Goal: Task Accomplishment & Management: Manage account settings

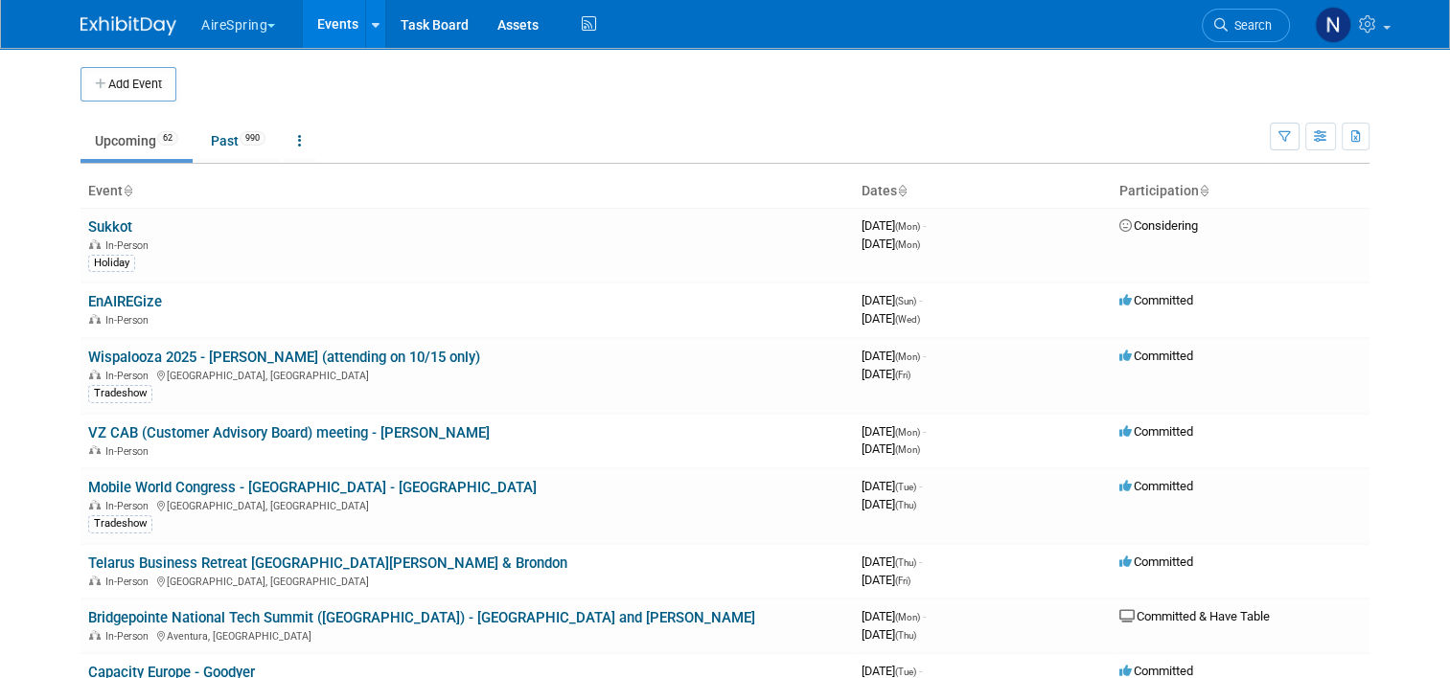
scroll to position [192, 0]
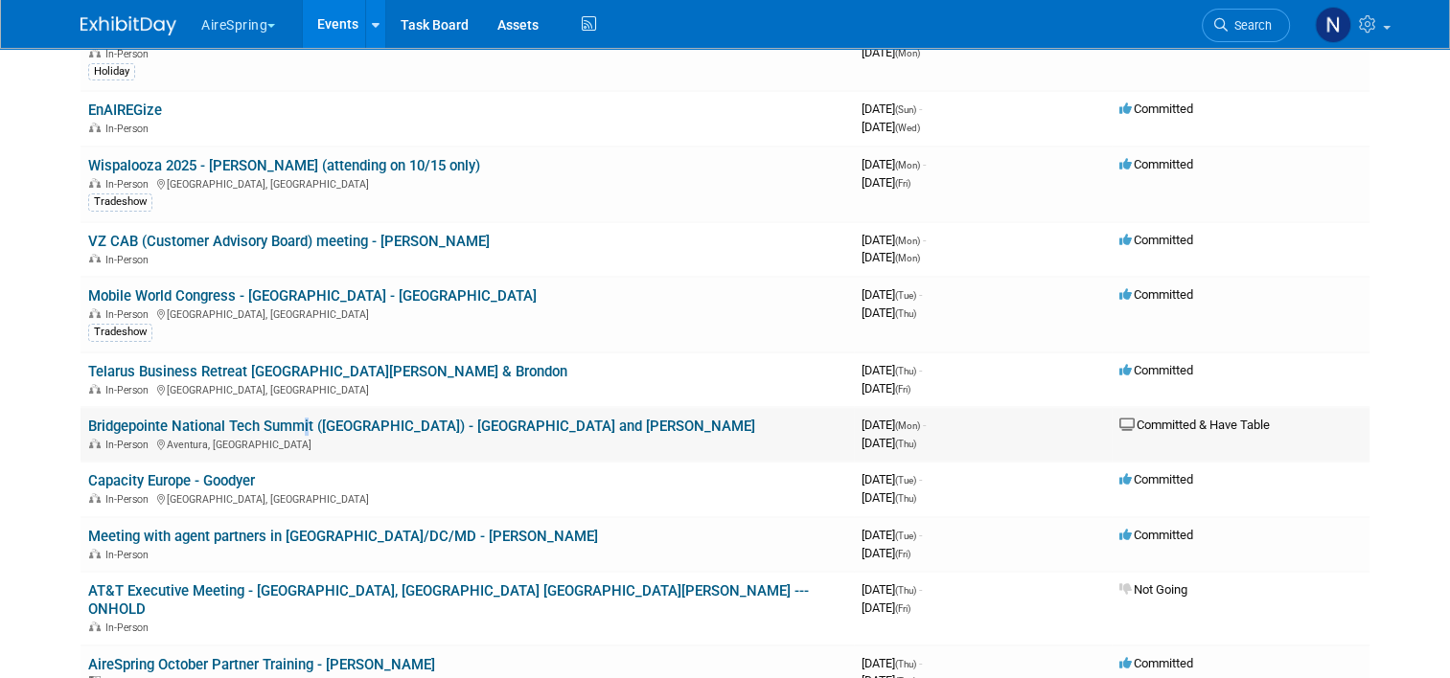
click at [287, 407] on td "Bridgepointe National Tech Summit (Miami) - JY and Hailey In-Person Aventura, FL" at bounding box center [466, 434] width 773 height 55
drag, startPoint x: 287, startPoint y: 405, endPoint x: 286, endPoint y: 419, distance: 13.6
click at [286, 419] on link "Bridgepointe National Tech Summit ([GEOGRAPHIC_DATA]) - [GEOGRAPHIC_DATA] and […" at bounding box center [421, 426] width 667 height 17
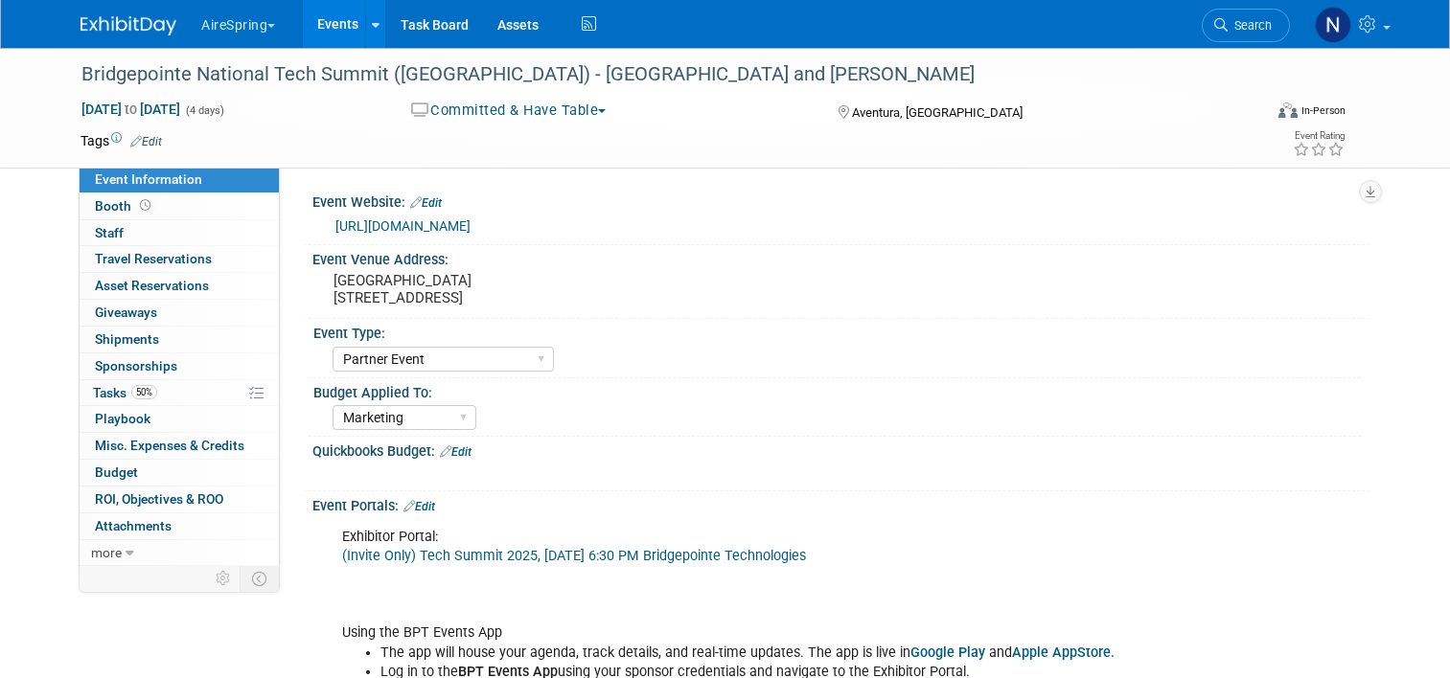
select select "Partner Event"
select select "Marketing"
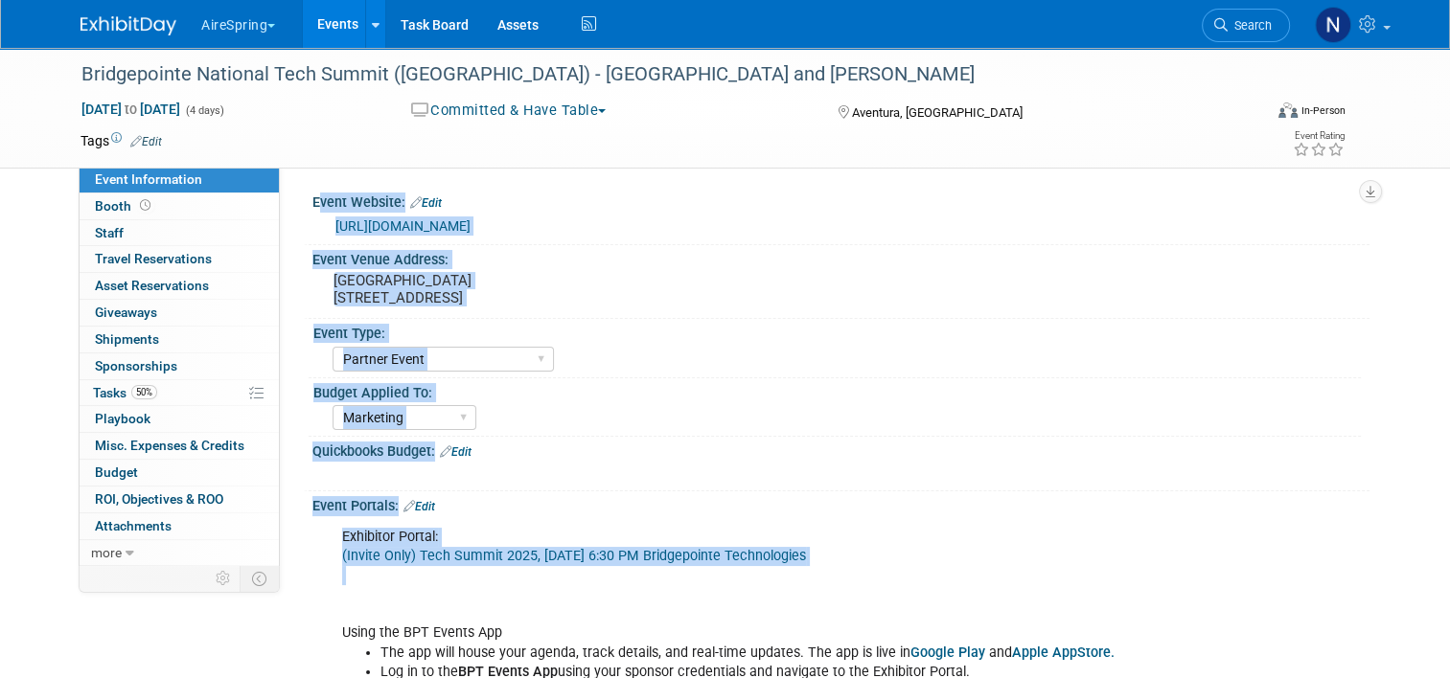
drag, startPoint x: 418, startPoint y: 575, endPoint x: 286, endPoint y: 613, distance: 137.7
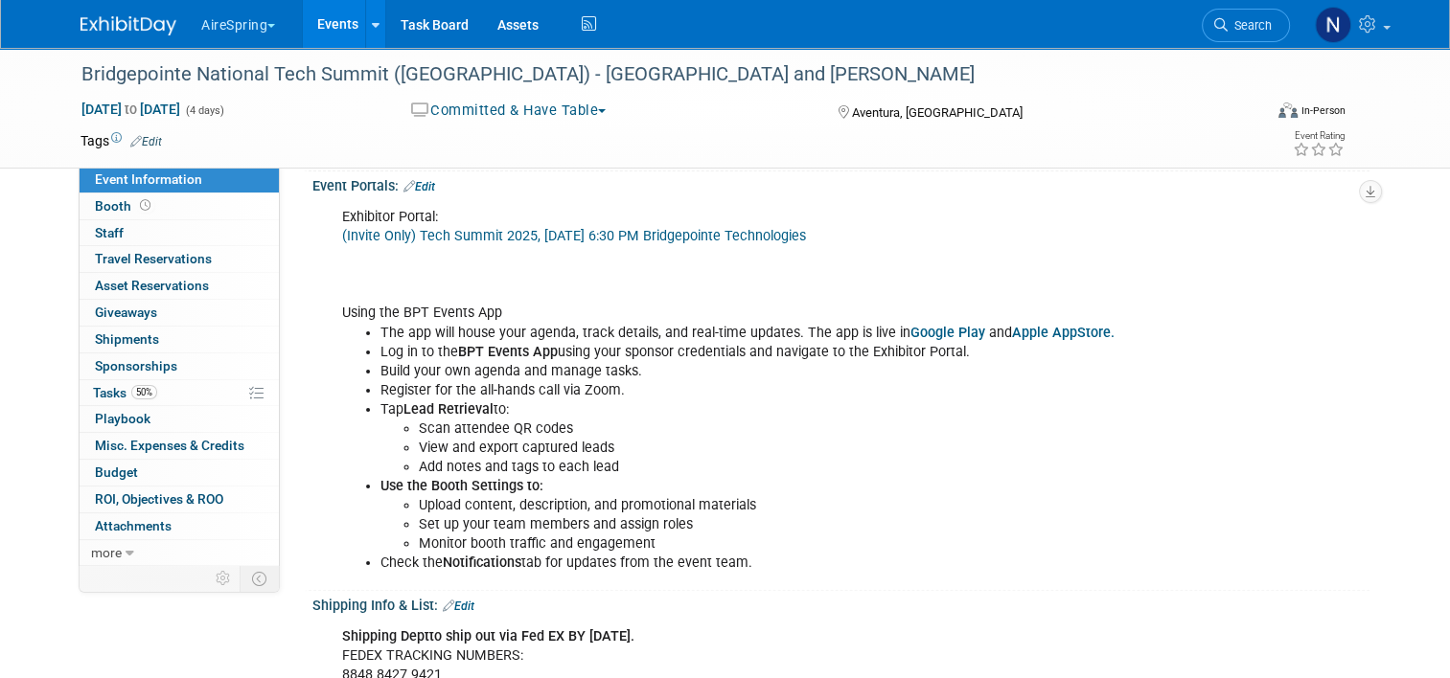
scroll to position [287, 0]
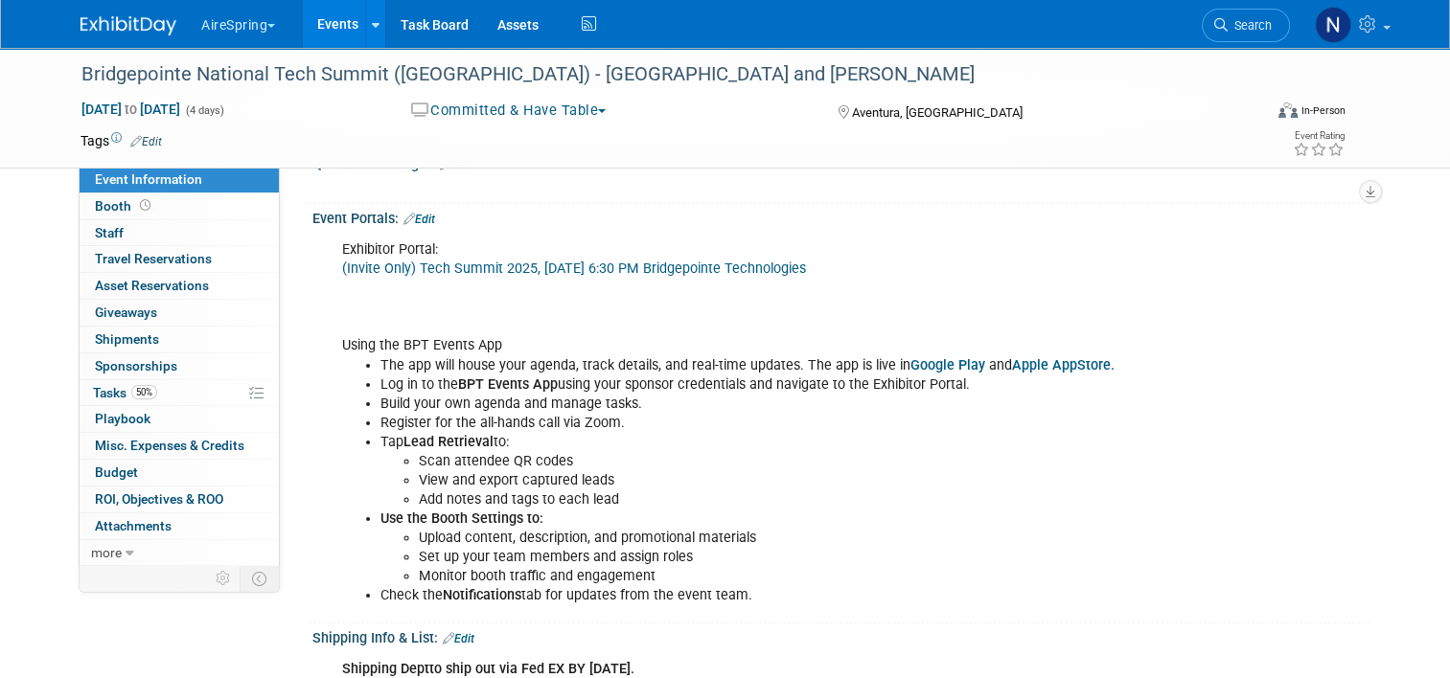
click at [510, 269] on link "(Invite Only) Tech Summit 2025, Sun, Oct 19th, 2025 @ 6:30 PM Bridgepointe Tech…" at bounding box center [574, 269] width 464 height 16
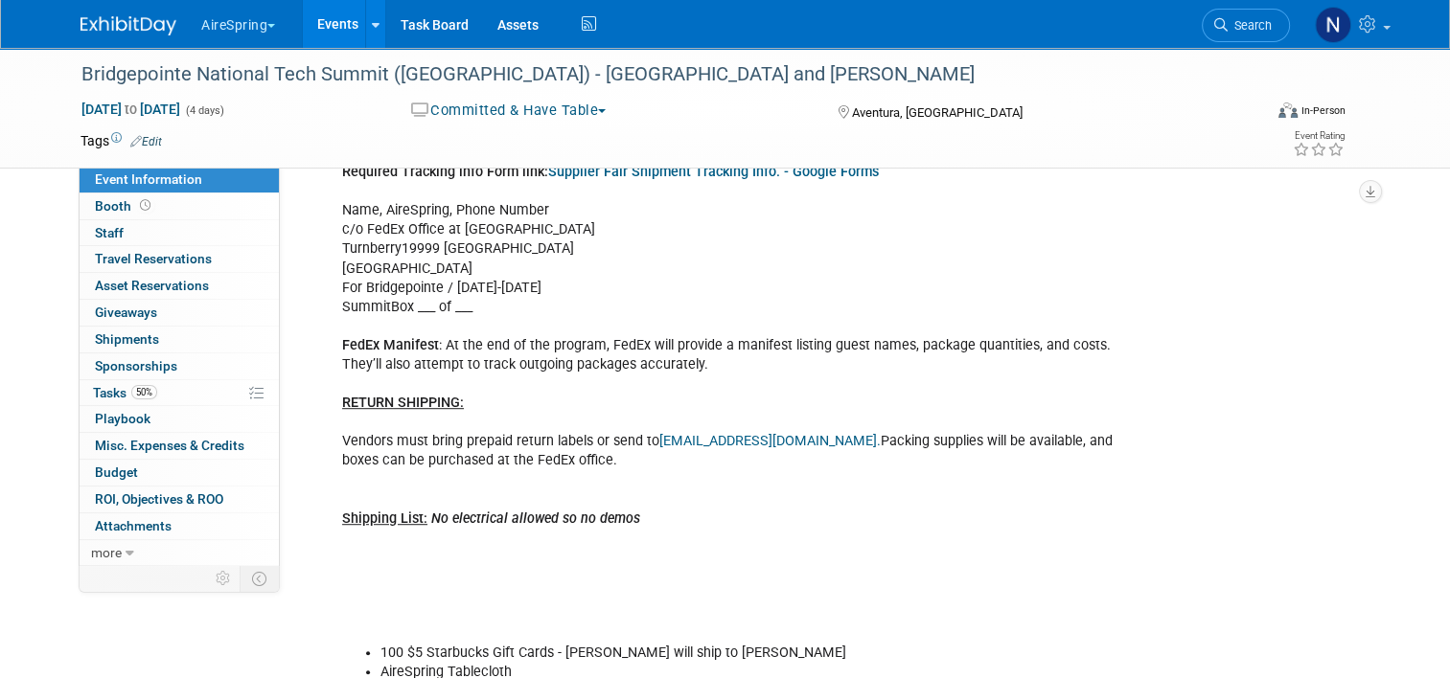
scroll to position [767, 0]
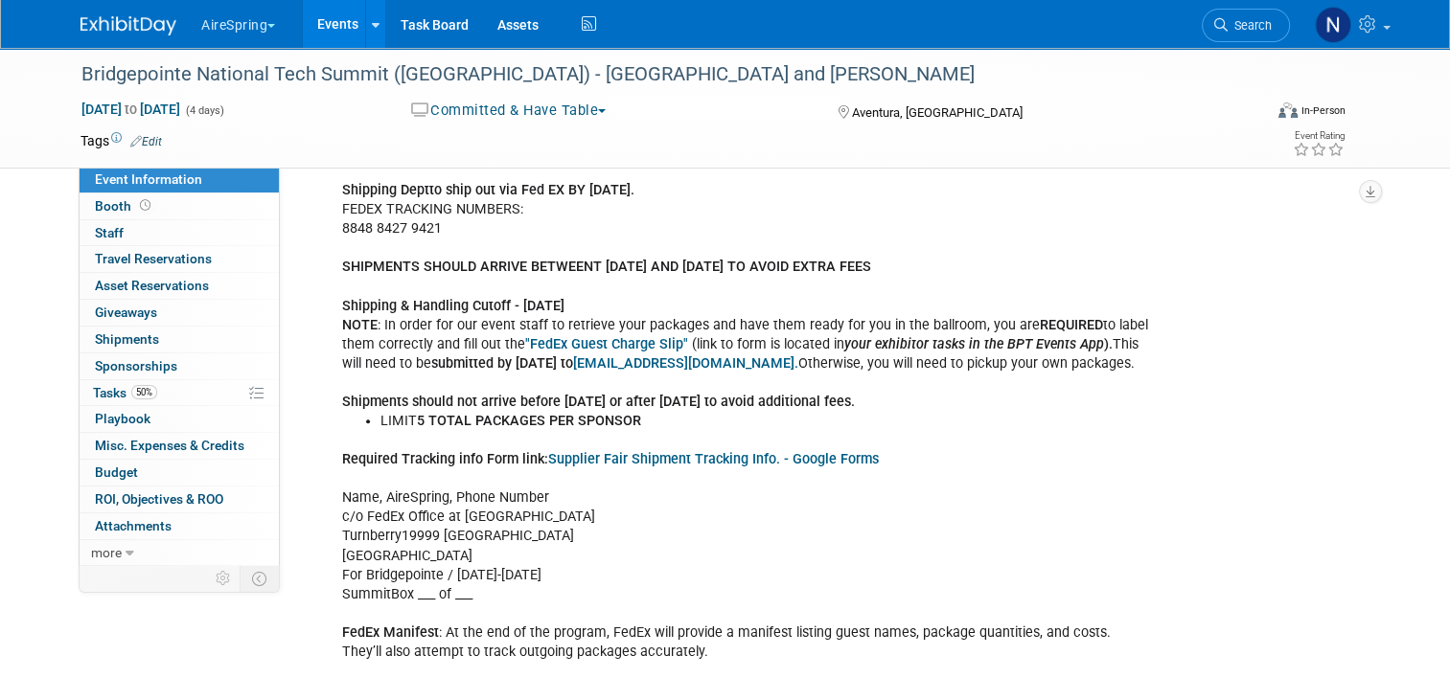
click at [610, 452] on link "Supplier Fair Shipment Tracking Info. - Google Forms" at bounding box center [713, 459] width 331 height 16
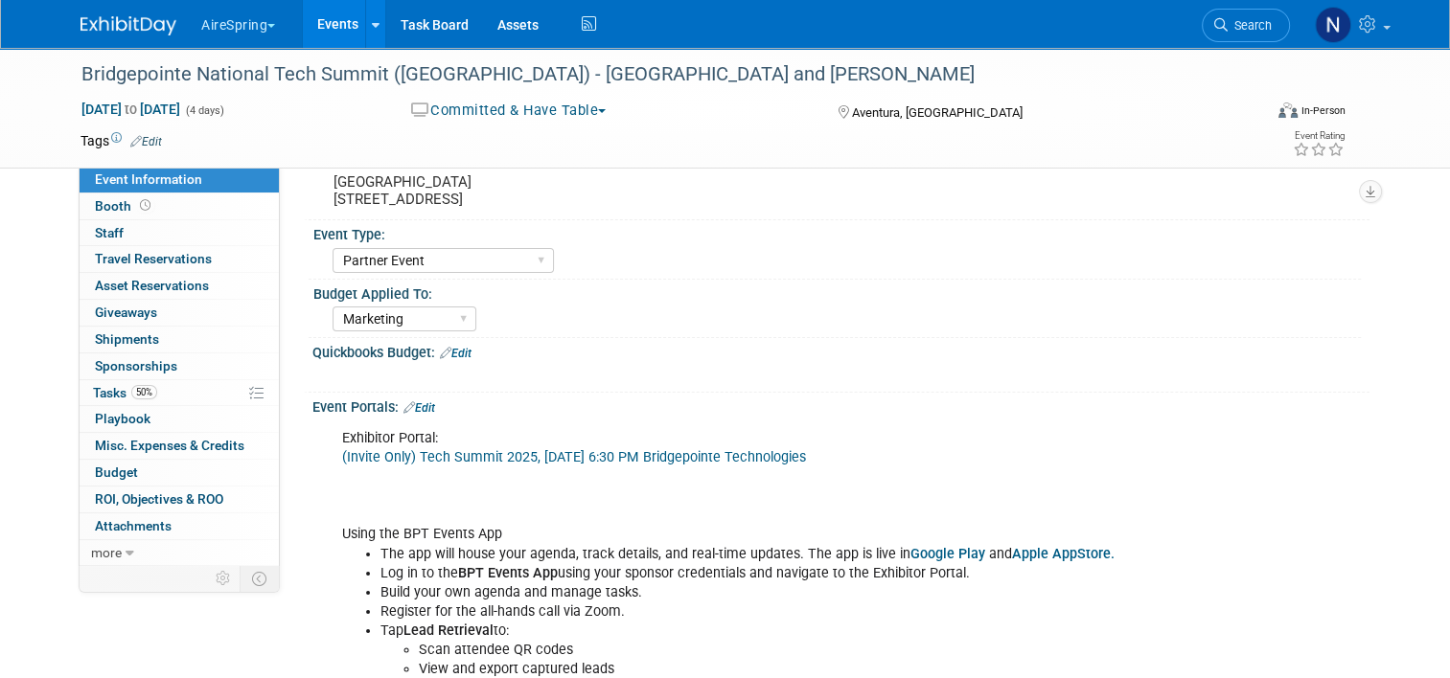
scroll to position [0, 0]
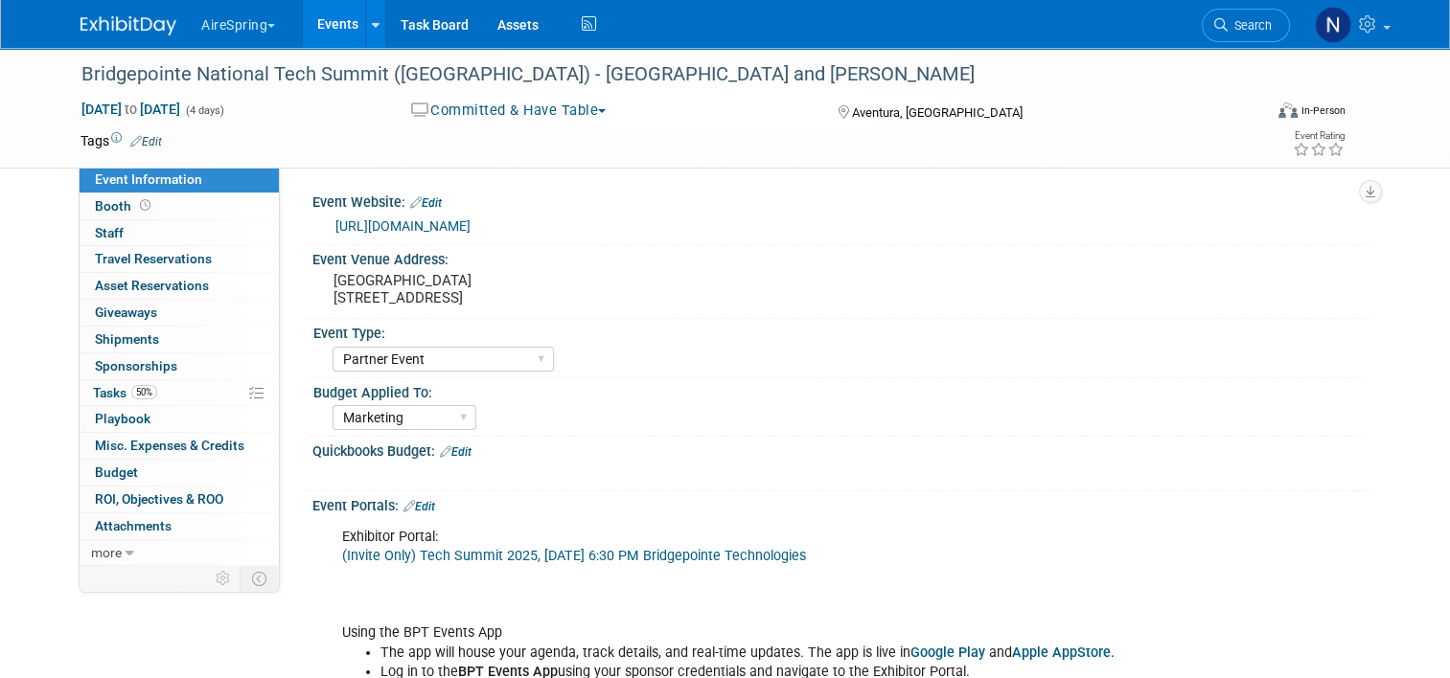
click at [441, 237] on div "https://www.bptevents.net/e/tech-summit-20250" at bounding box center [845, 227] width 1020 height 22
click at [442, 232] on link "[URL][DOMAIN_NAME]" at bounding box center [402, 225] width 135 height 15
click at [344, 21] on link "Events" at bounding box center [338, 24] width 70 height 48
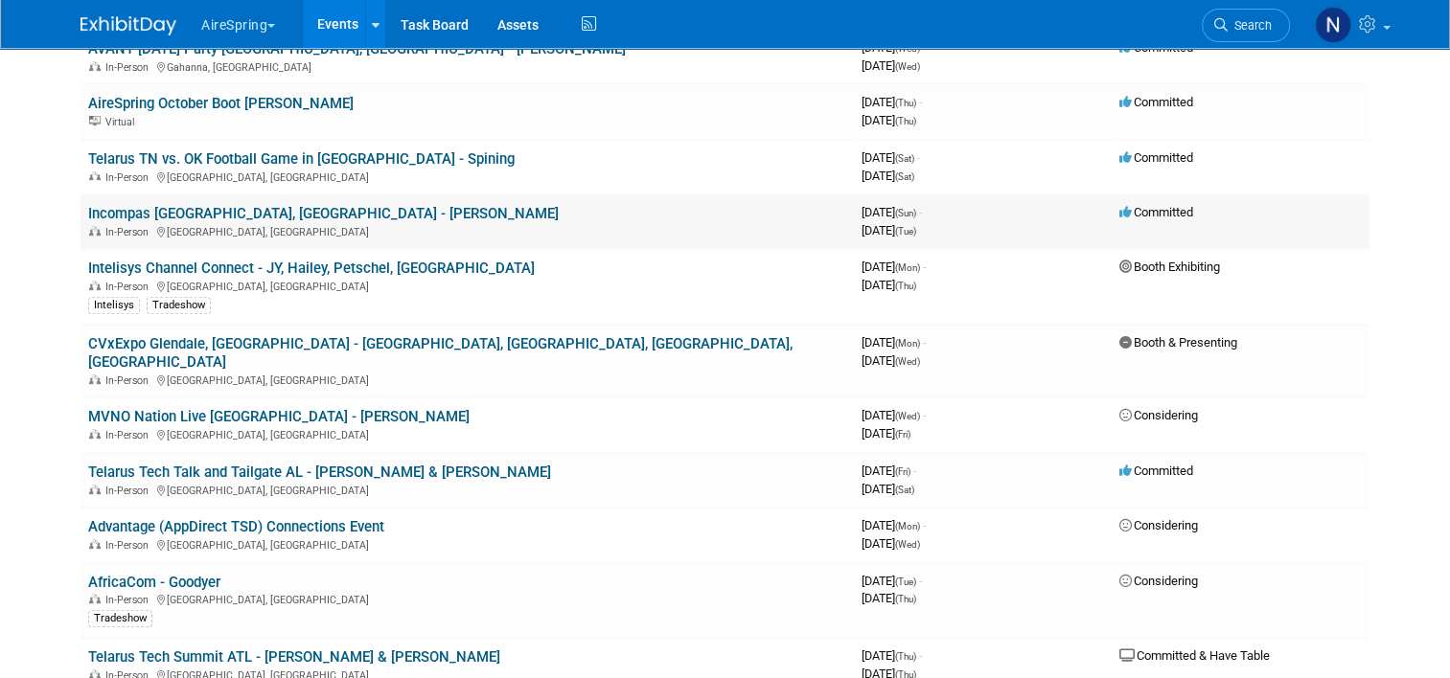
scroll to position [862, 0]
click at [142, 260] on link "Intelisys Channel Connect - JY, Hailey, Petschel, [GEOGRAPHIC_DATA]" at bounding box center [311, 268] width 447 height 17
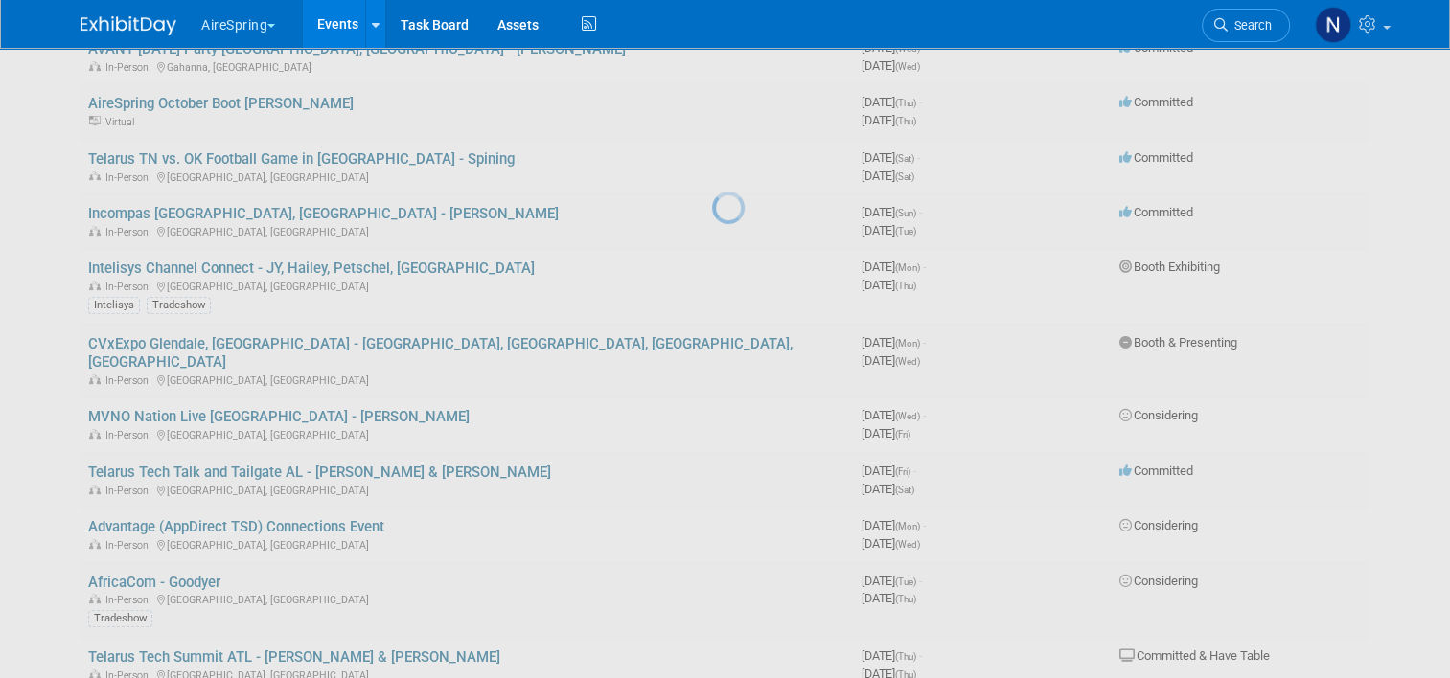
click at [712, 241] on div at bounding box center [725, 339] width 27 height 678
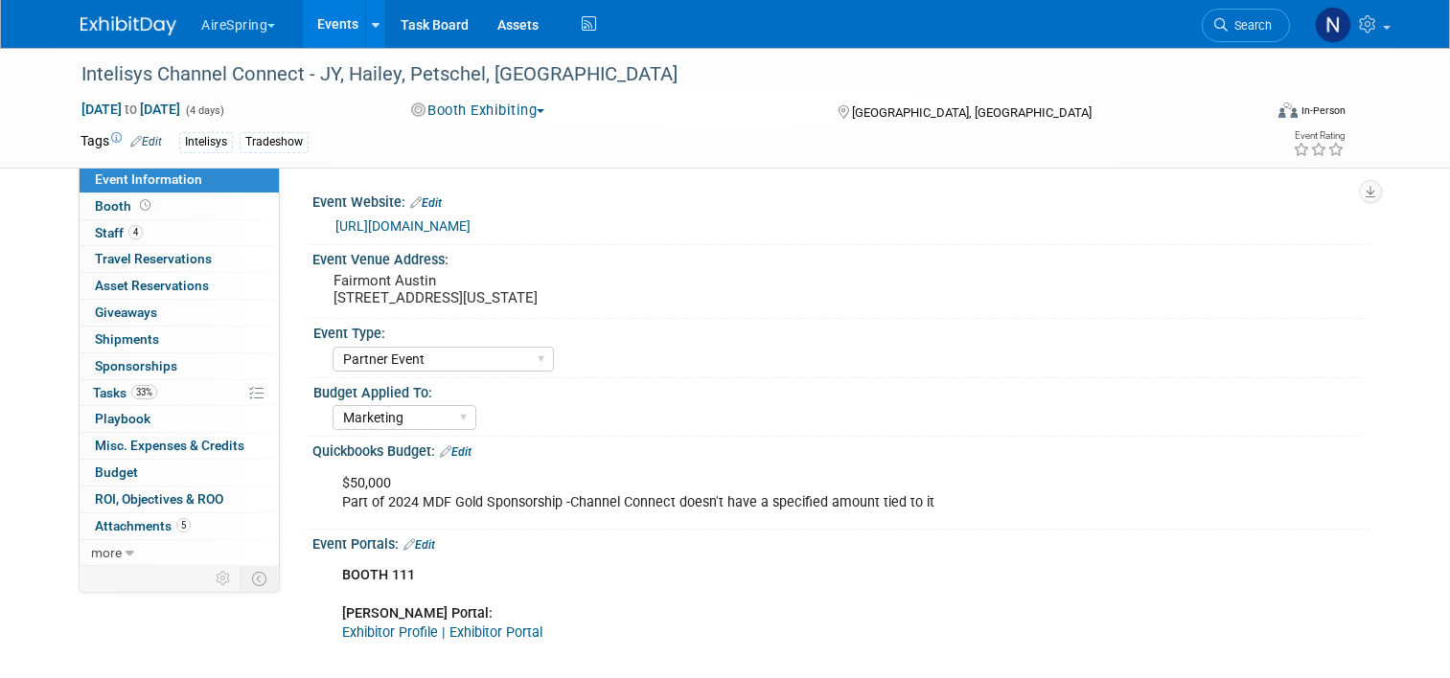
select select "Partner Event"
select select "Marketing"
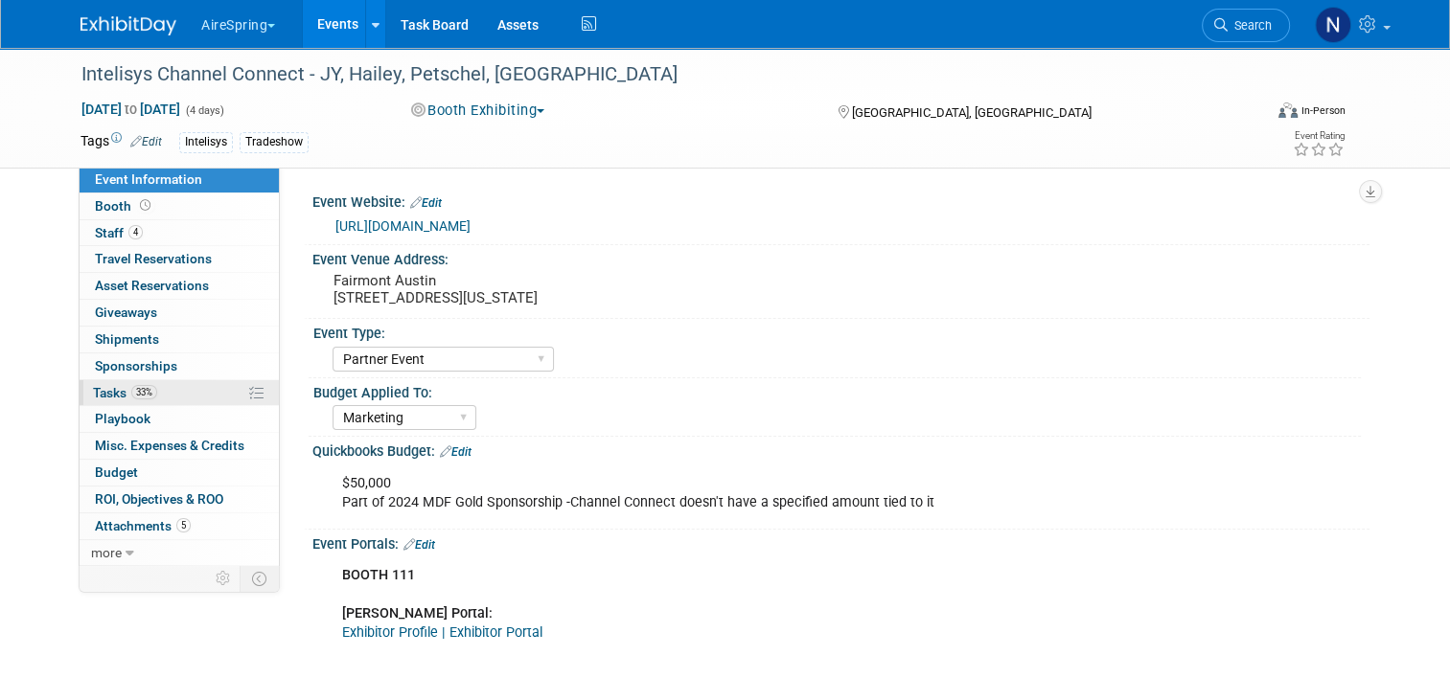
click at [100, 391] on span "Tasks 33%" at bounding box center [125, 392] width 64 height 15
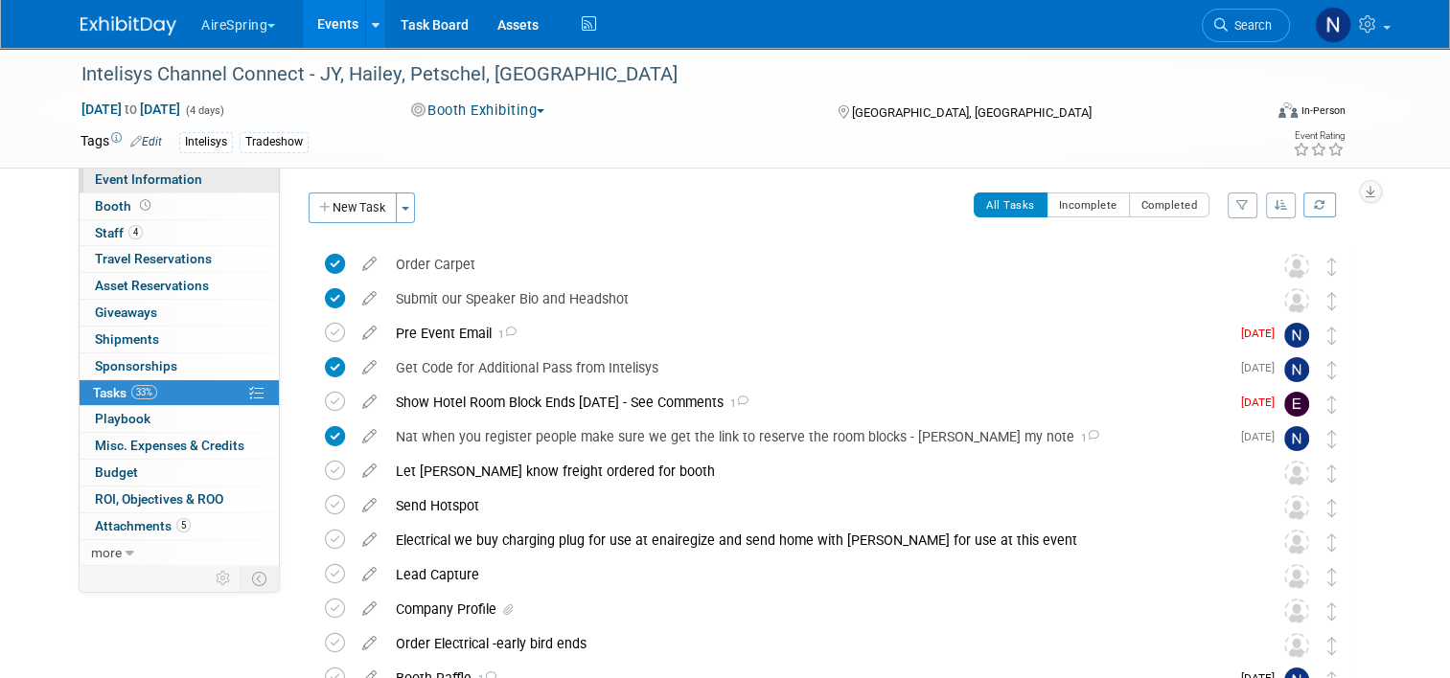
click at [138, 173] on span "Event Information" at bounding box center [148, 179] width 107 height 15
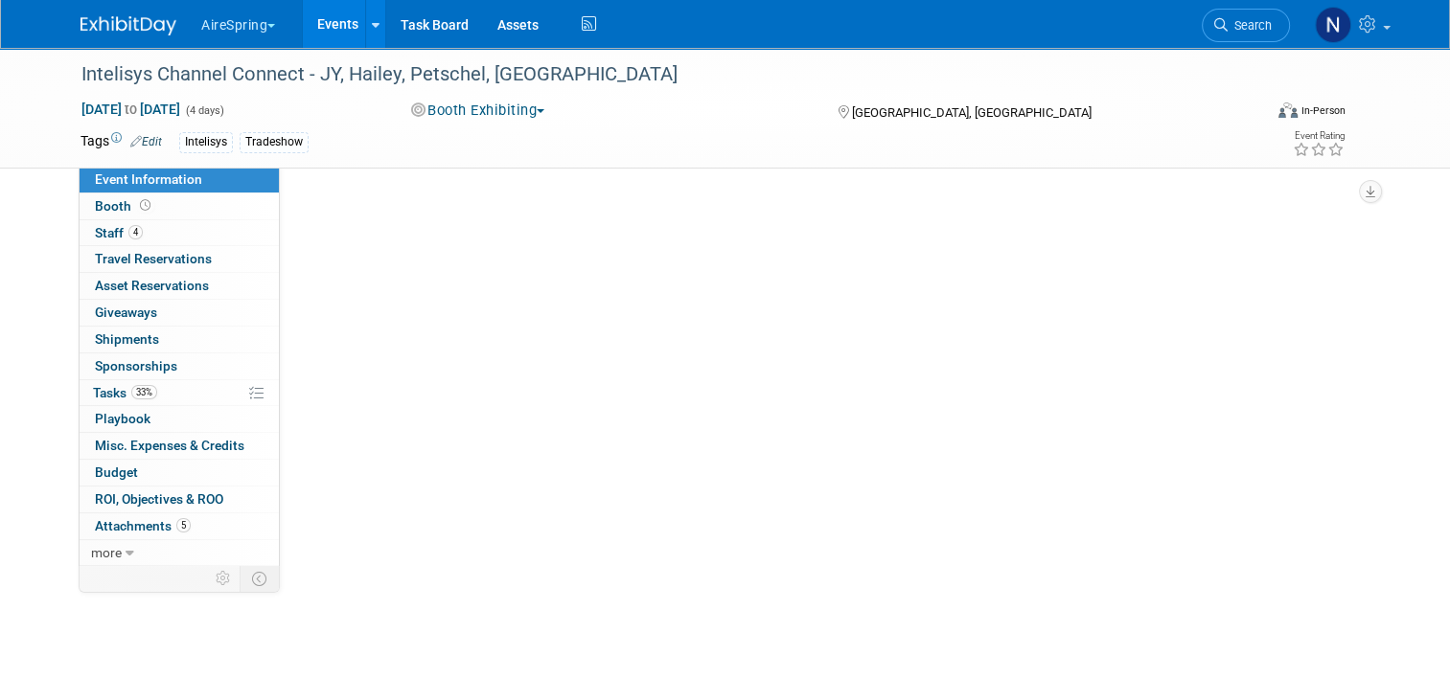
select select "Partner Event"
select select "Marketing"
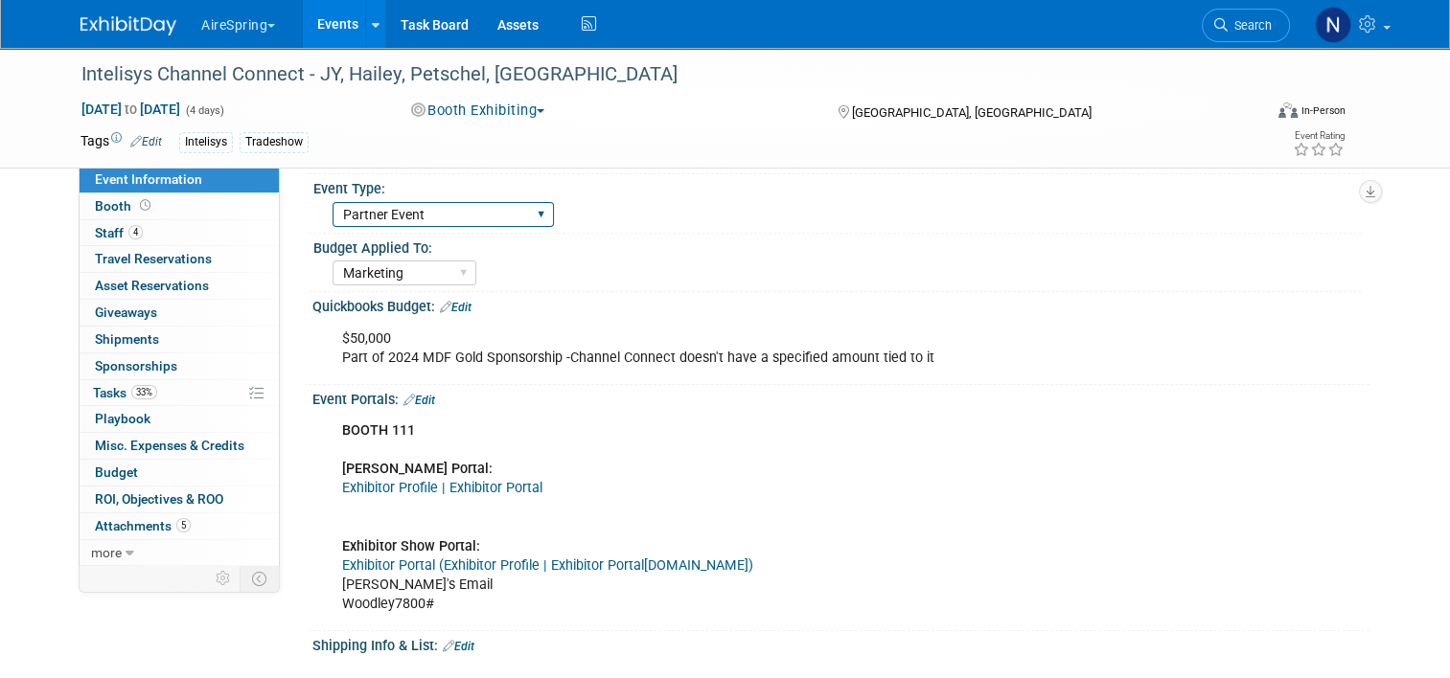
scroll to position [287, 0]
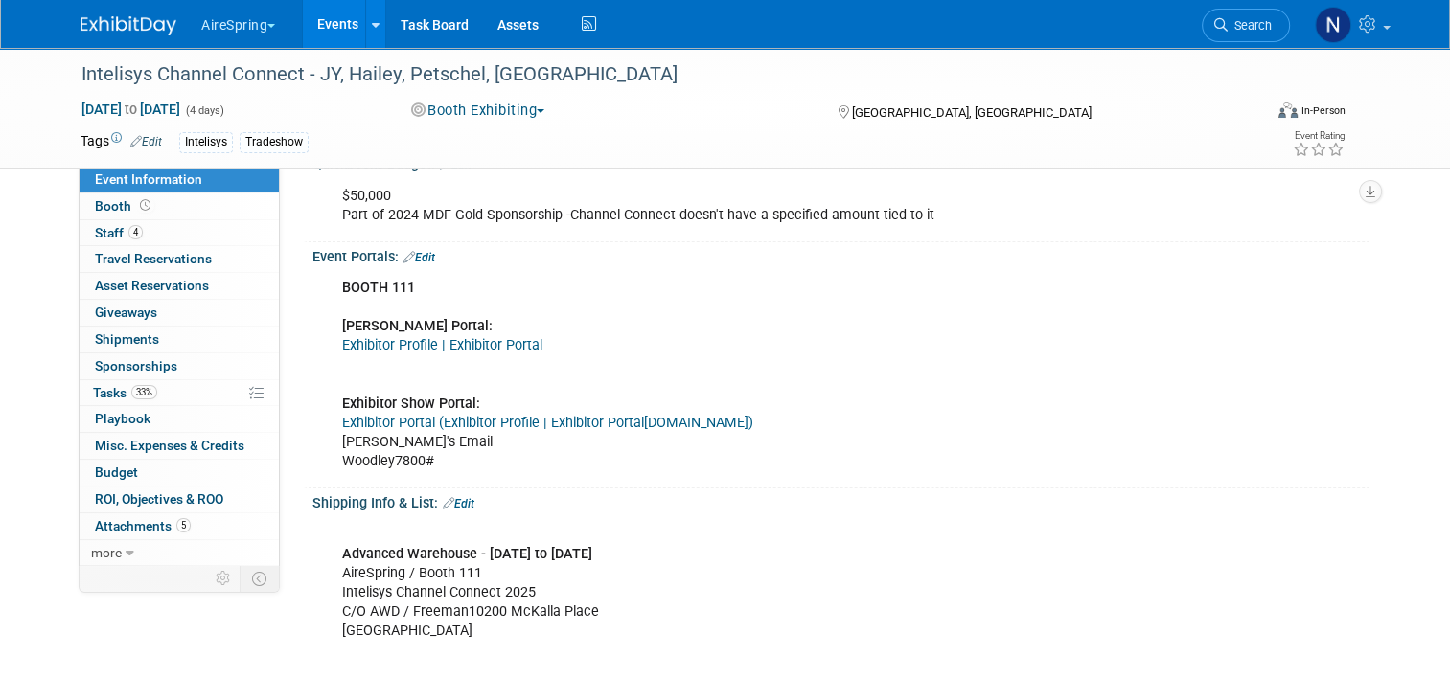
click at [485, 430] on div "BOOTH 111 Freeman Portal: Exhibitor Profile | Exhibitor Portal Exhibitor Show P…" at bounding box center [747, 375] width 836 height 212
click at [483, 418] on link "Exhibitor Profile | Exhibitor Portal" at bounding box center [544, 423] width 200 height 16
click at [441, 353] on div "BOOTH 111 Freeman Portal: Exhibitor Profile | Exhibitor Portal Exhibitor Show P…" at bounding box center [747, 375] width 836 height 212
click at [441, 349] on link "Exhibitor Profile | Exhibitor Portal" at bounding box center [442, 345] width 200 height 16
click at [422, 254] on link "Edit" at bounding box center [419, 257] width 32 height 13
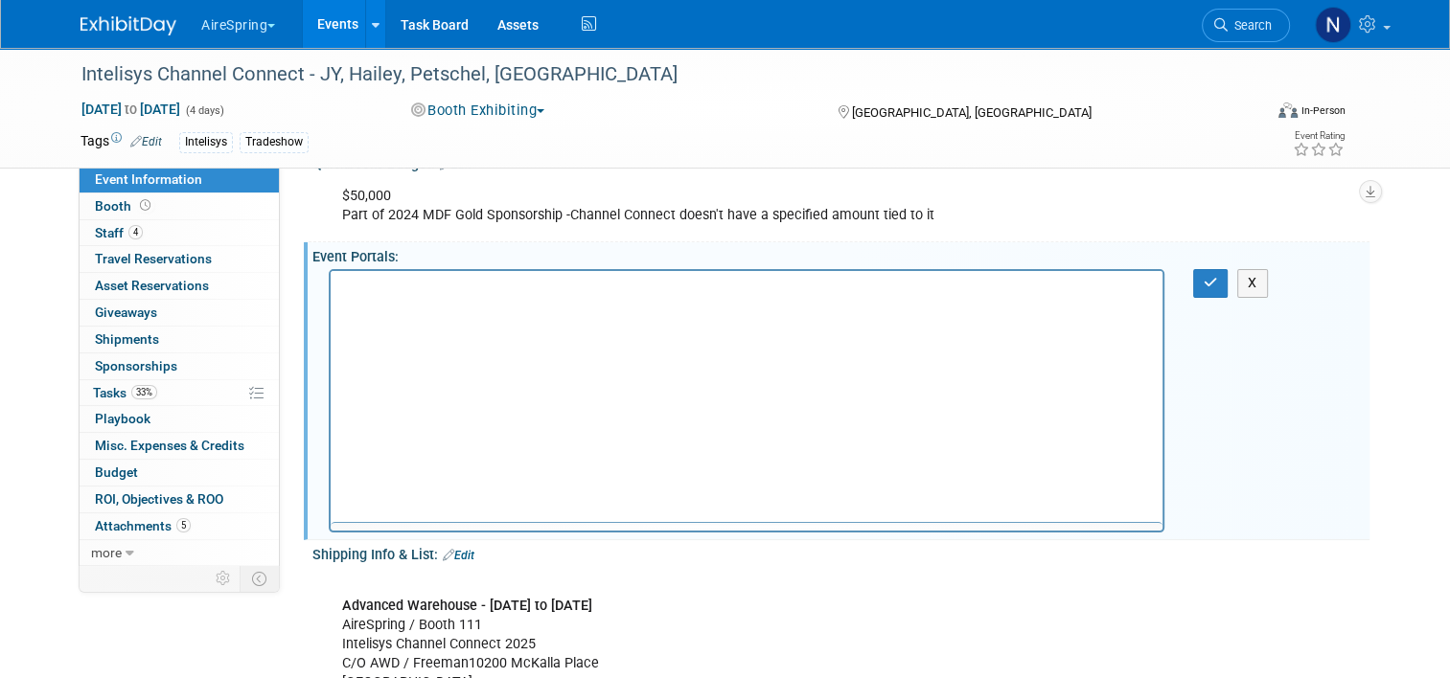
scroll to position [0, 0]
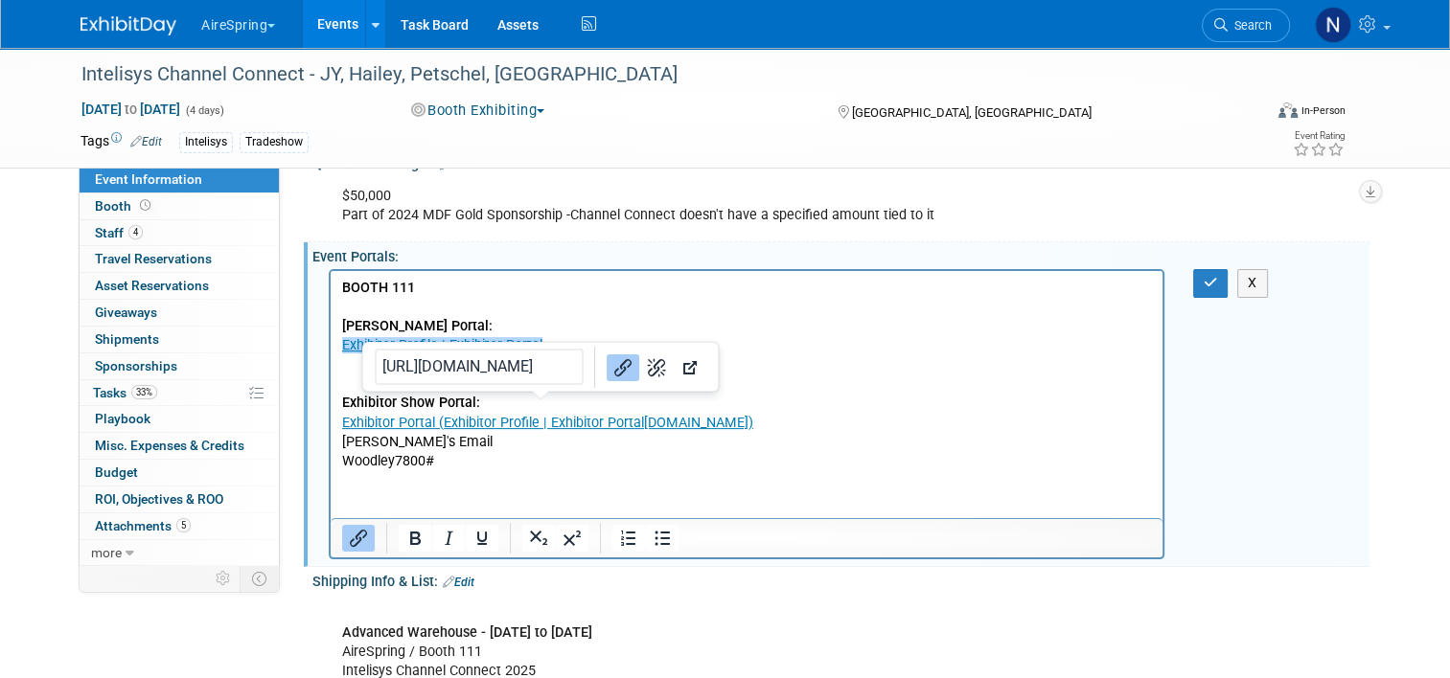
drag, startPoint x: 589, startPoint y: 352, endPoint x: 312, endPoint y: 352, distance: 276.9
click at [331, 352] on html "BOOTH 111 Freeman Portal: Exhibitor Profile | Exhibitor Portal﻿ Exhibitor Show …" at bounding box center [747, 371] width 832 height 200
paste body "Rich Text Area. Press ALT-0 for help."
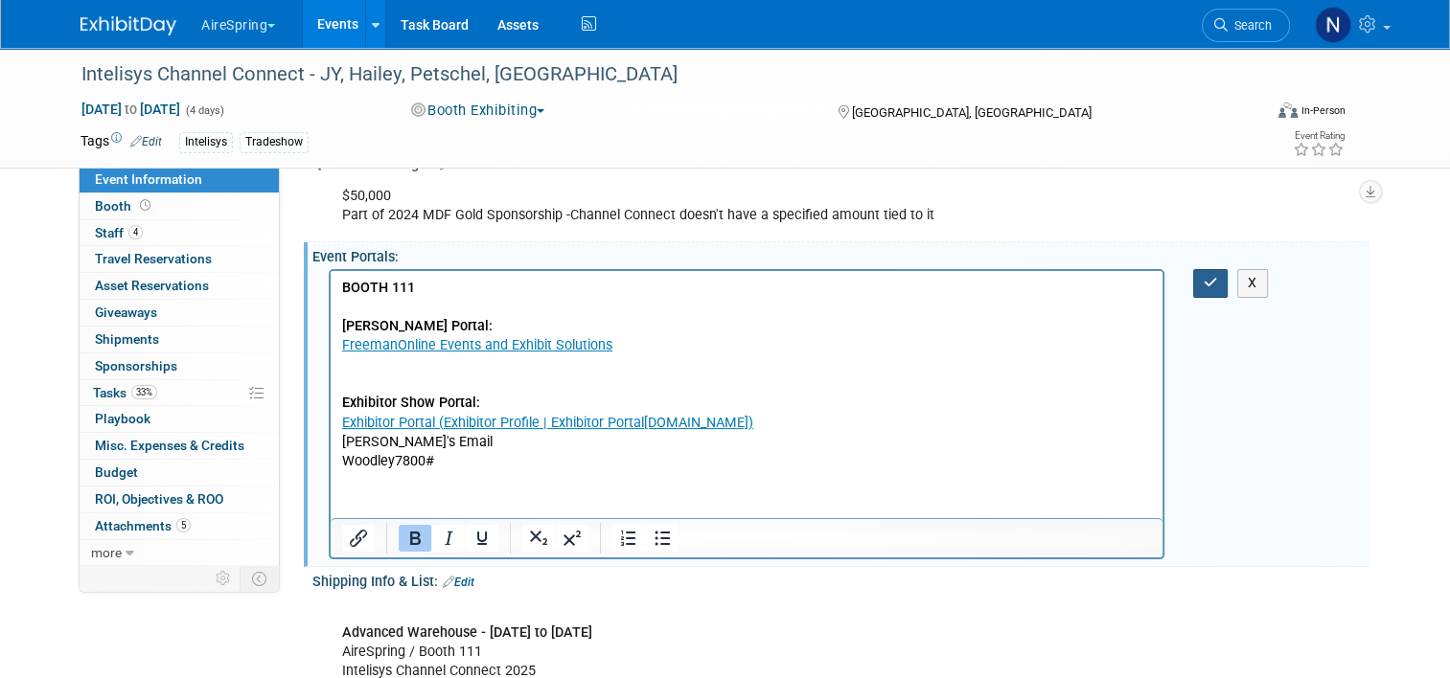
click at [1221, 272] on button "button" at bounding box center [1210, 283] width 35 height 28
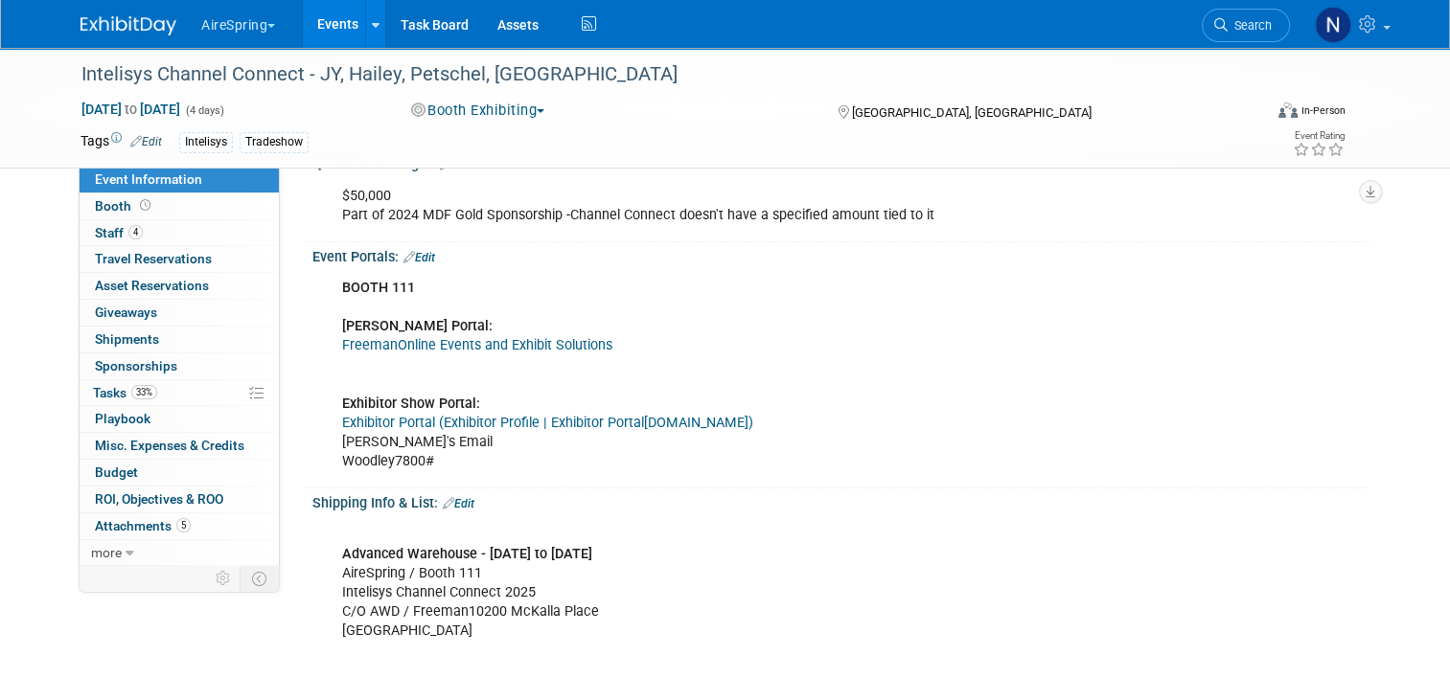
click at [329, 38] on link "Events" at bounding box center [338, 24] width 70 height 48
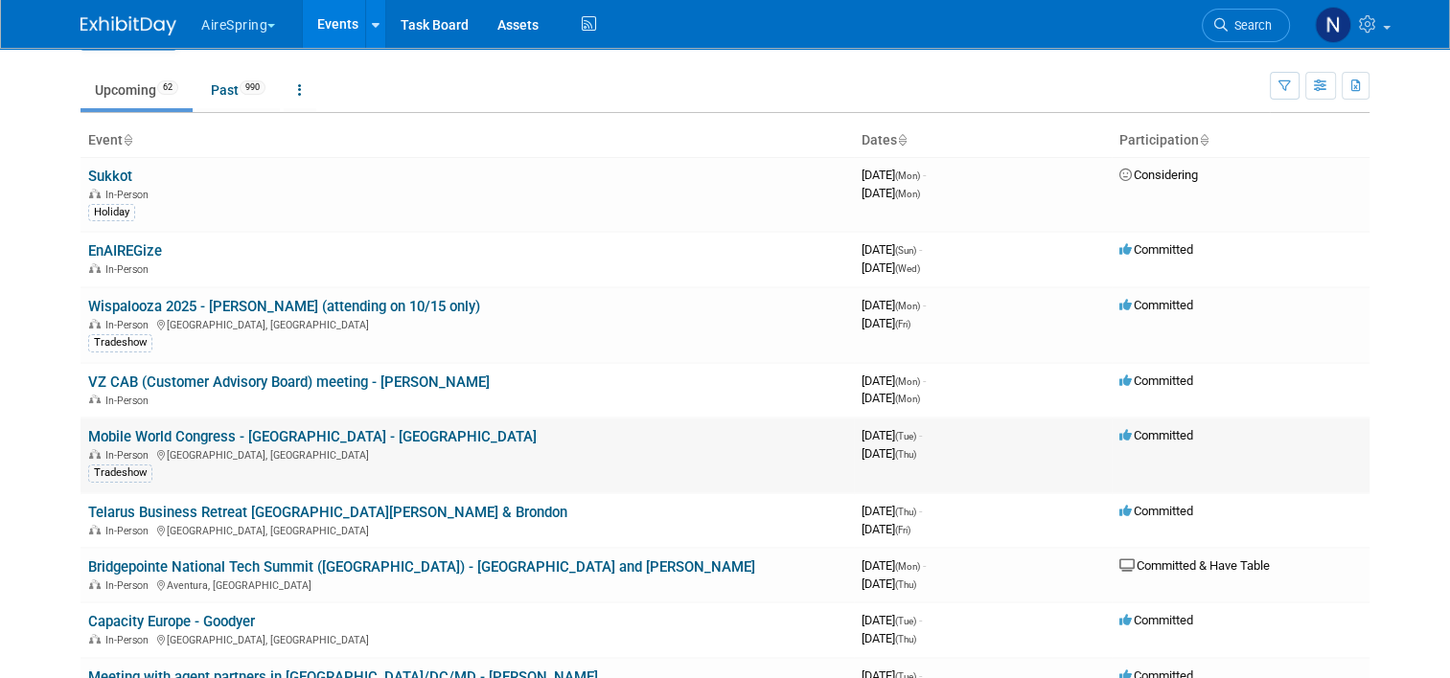
scroll to position [96, 0]
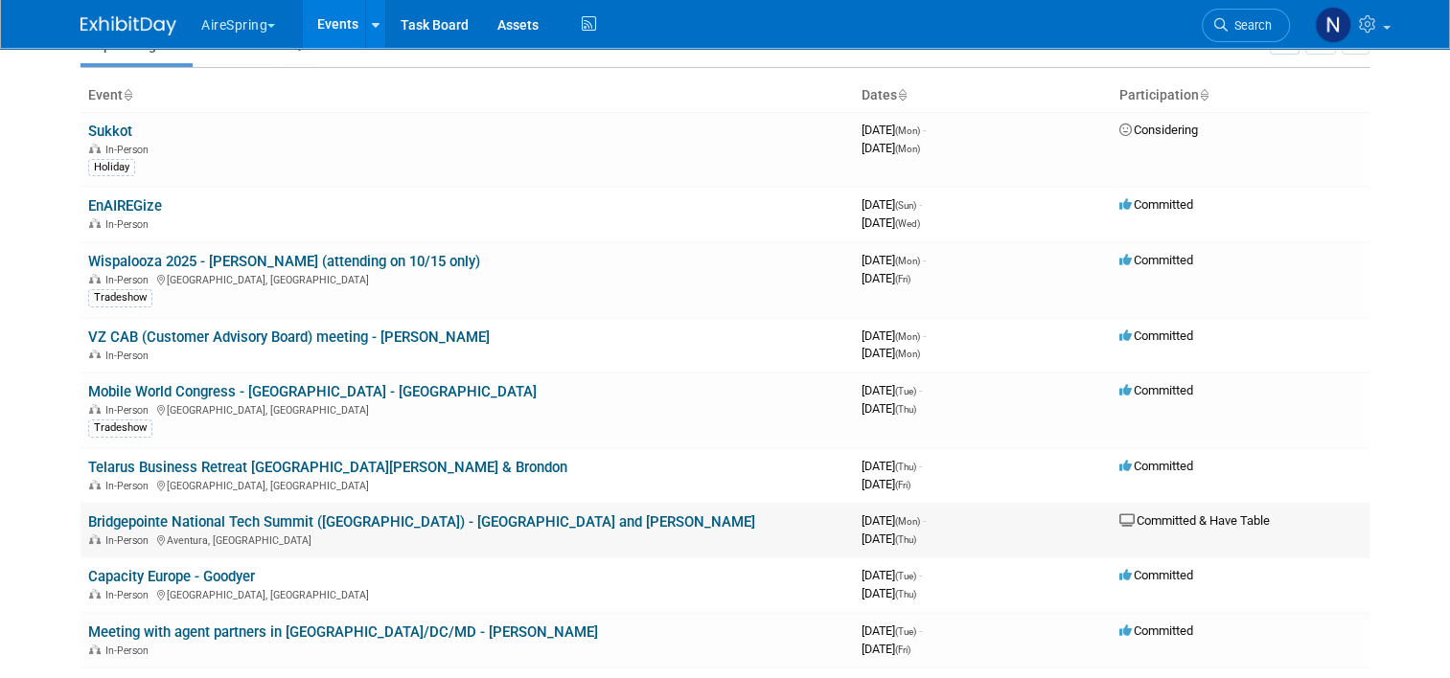
click at [264, 532] on div "In-Person [GEOGRAPHIC_DATA], [GEOGRAPHIC_DATA]" at bounding box center [467, 539] width 758 height 15
click at [262, 532] on div "In-Person [GEOGRAPHIC_DATA], [GEOGRAPHIC_DATA]" at bounding box center [467, 539] width 758 height 15
click at [261, 521] on link "Bridgepointe National Tech Summit ([GEOGRAPHIC_DATA]) - [GEOGRAPHIC_DATA] and […" at bounding box center [421, 522] width 667 height 17
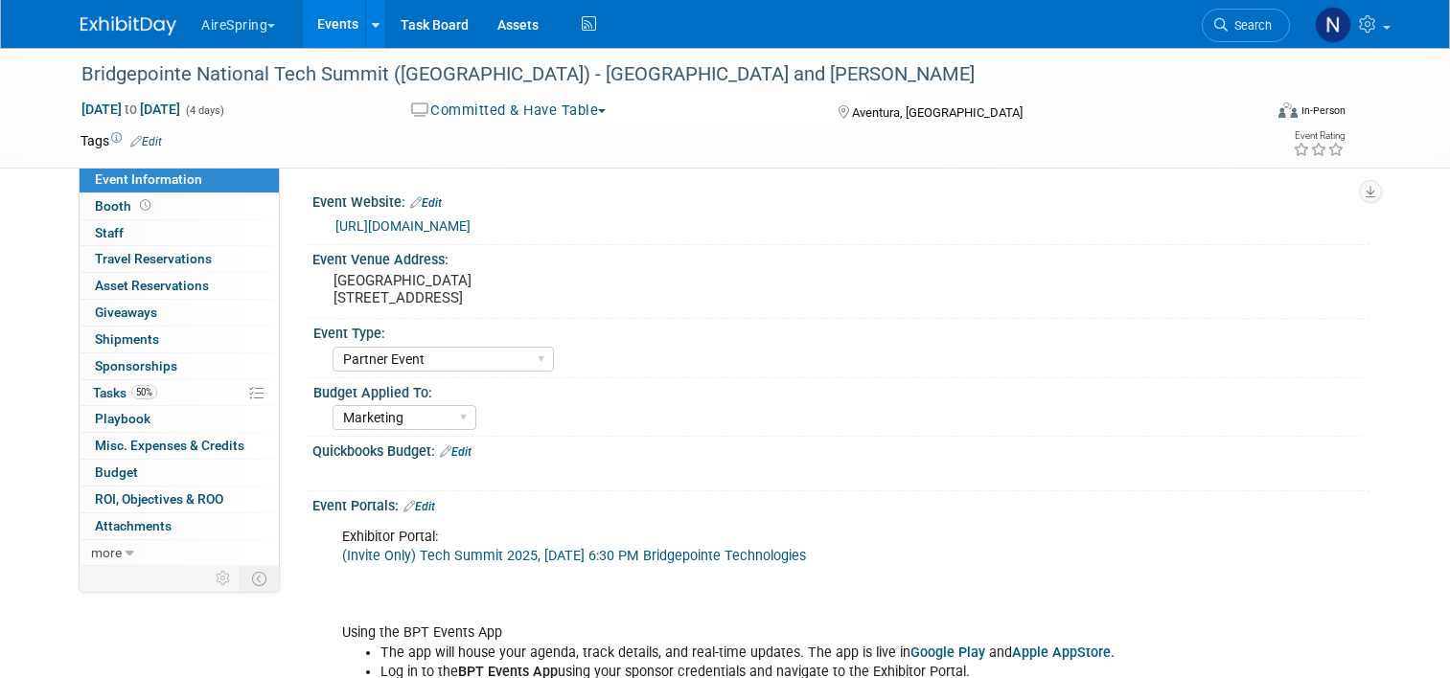
select select "Partner Event"
select select "Marketing"
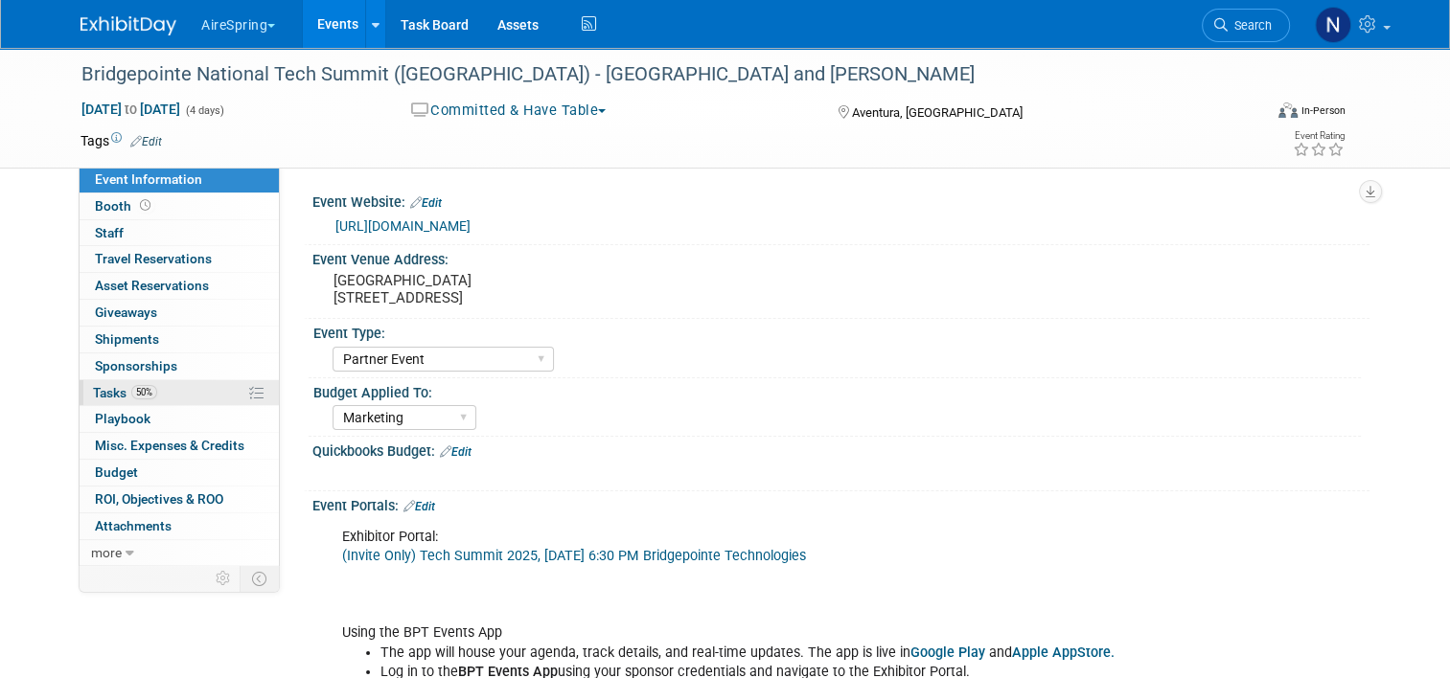
click at [142, 397] on span "50%" at bounding box center [144, 392] width 26 height 14
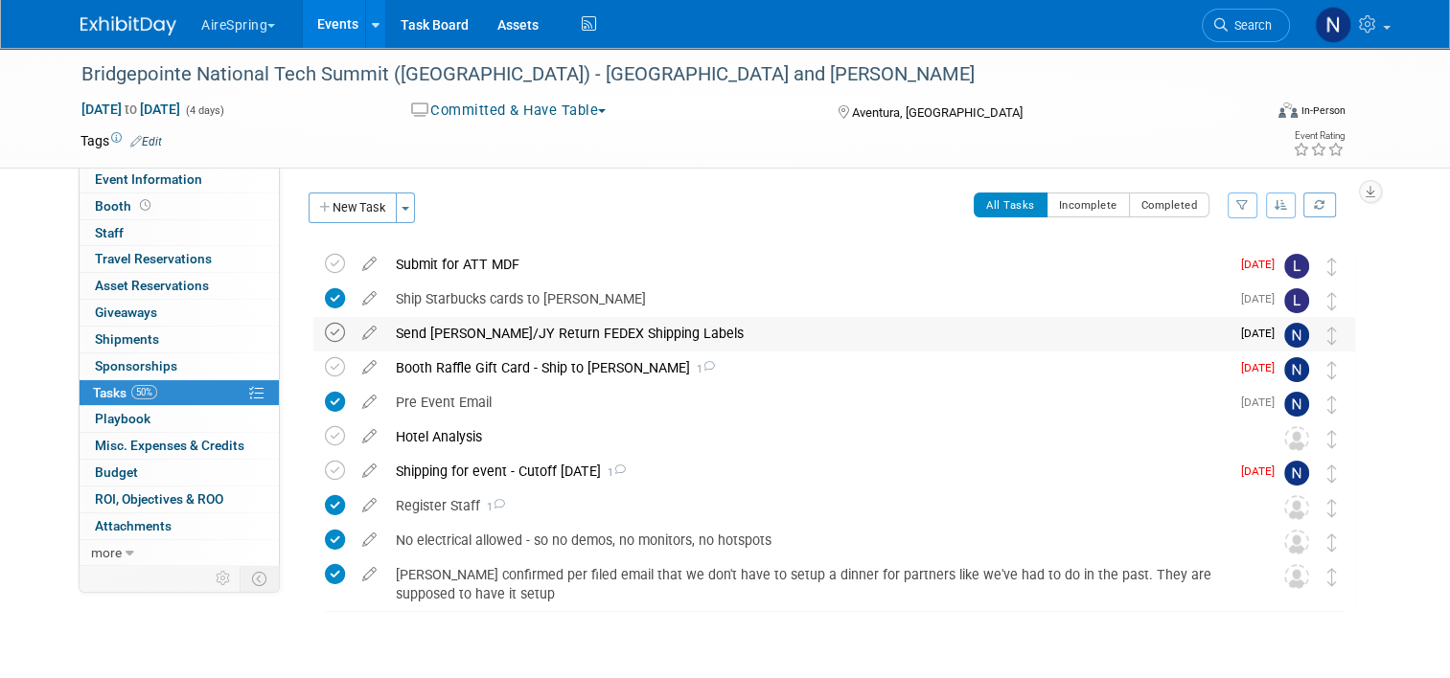
click at [325, 333] on icon at bounding box center [335, 333] width 20 height 20
click at [587, 361] on div "Booth Raffle Gift Card - Ship to Scott 1" at bounding box center [807, 368] width 843 height 33
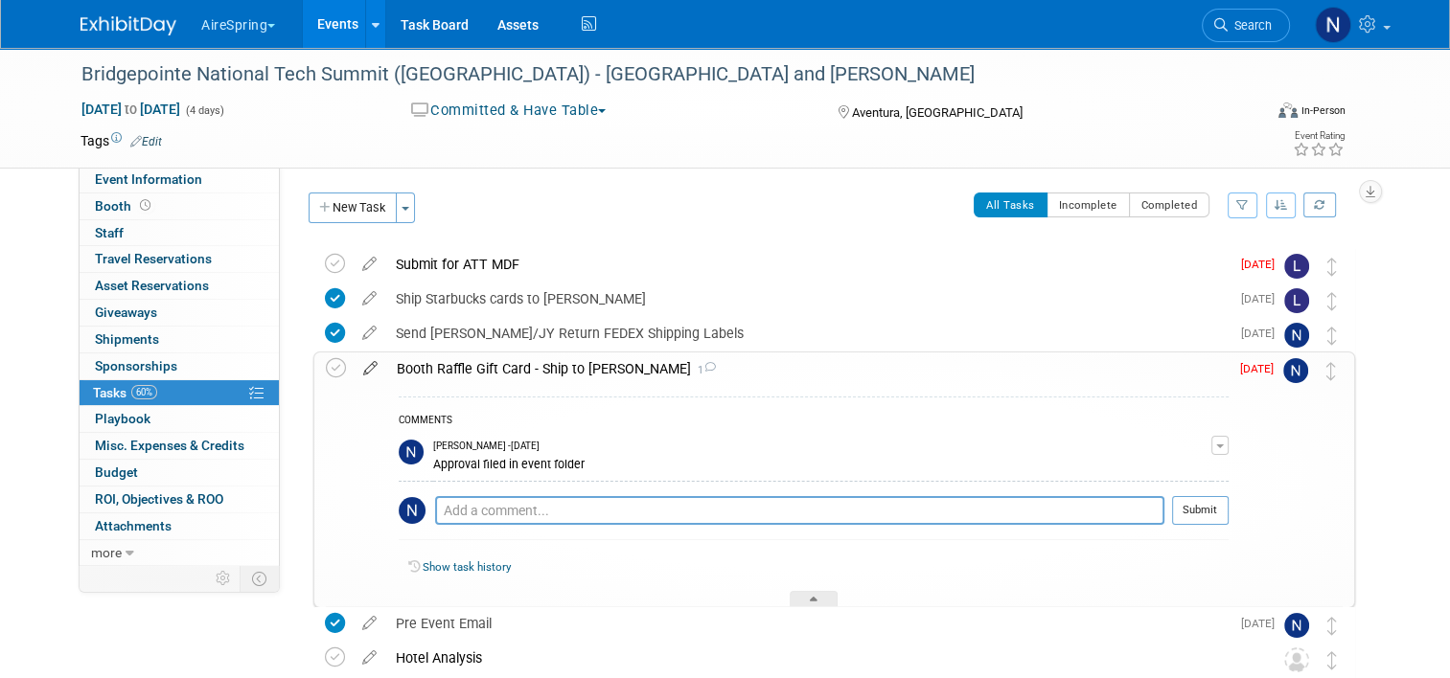
click at [364, 371] on icon at bounding box center [371, 365] width 34 height 24
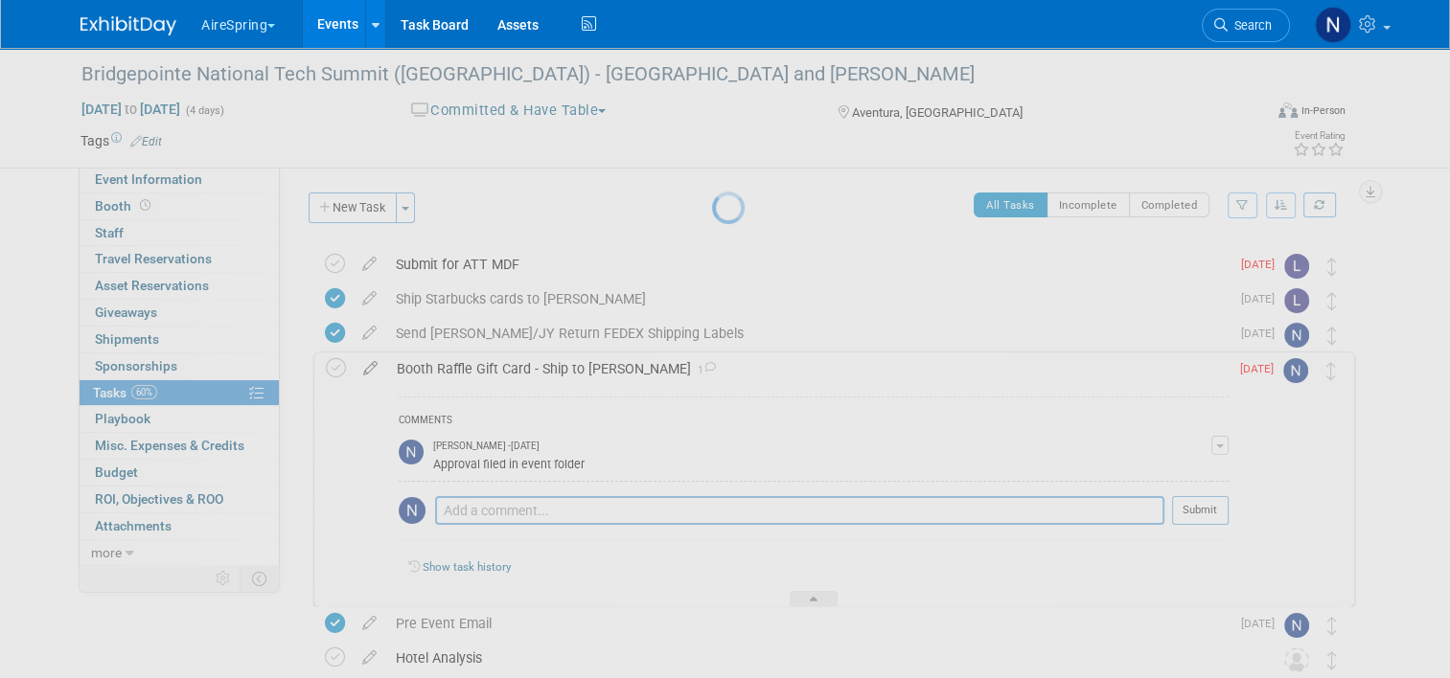
select select "9"
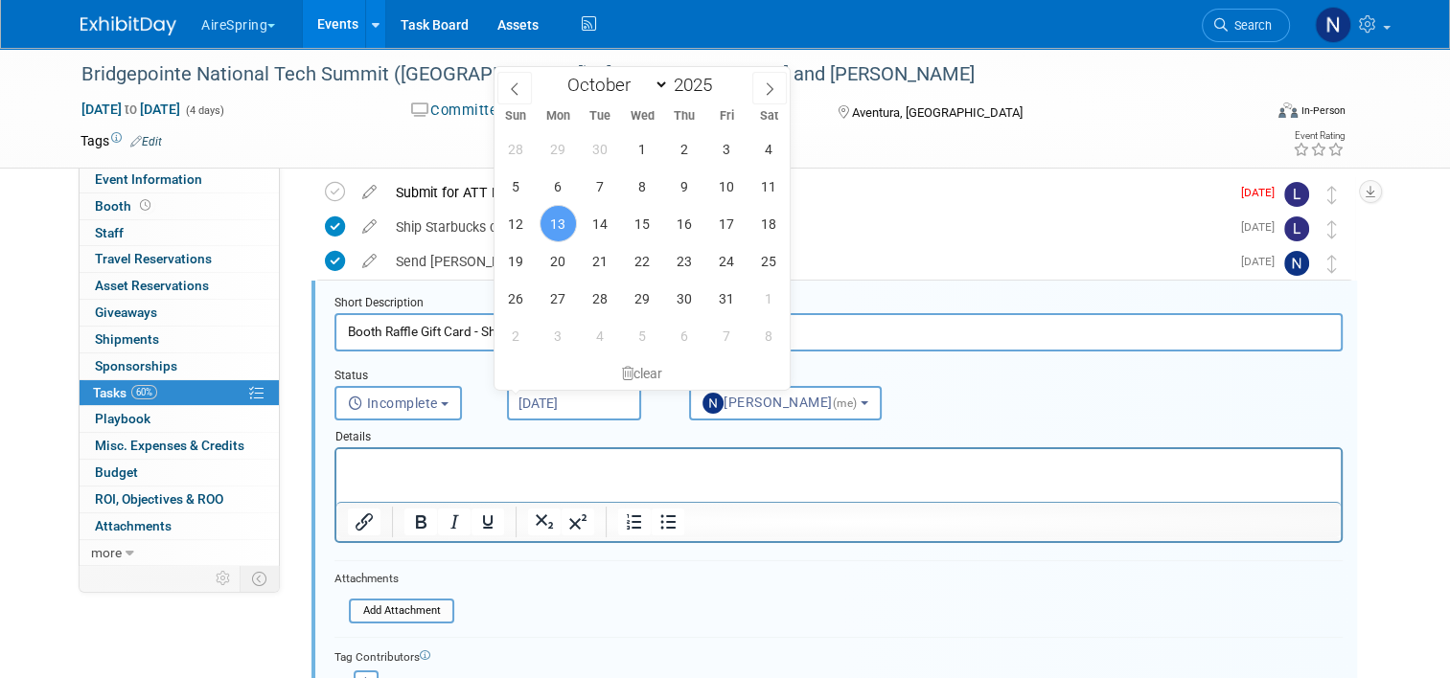
click at [607, 402] on input "Oct 13, 2025" at bounding box center [574, 403] width 134 height 34
click at [651, 219] on span "15" at bounding box center [642, 223] width 37 height 37
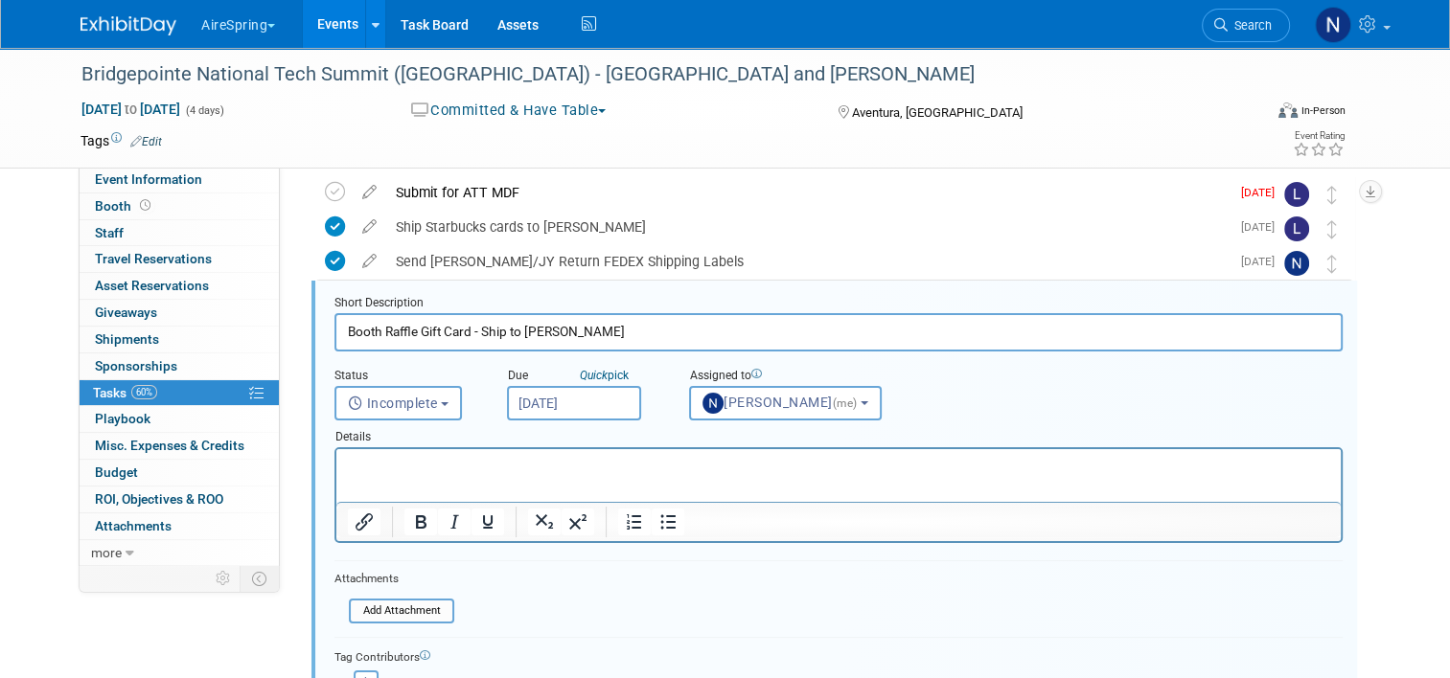
click at [606, 397] on input "Oct 15, 2025" at bounding box center [574, 403] width 134 height 34
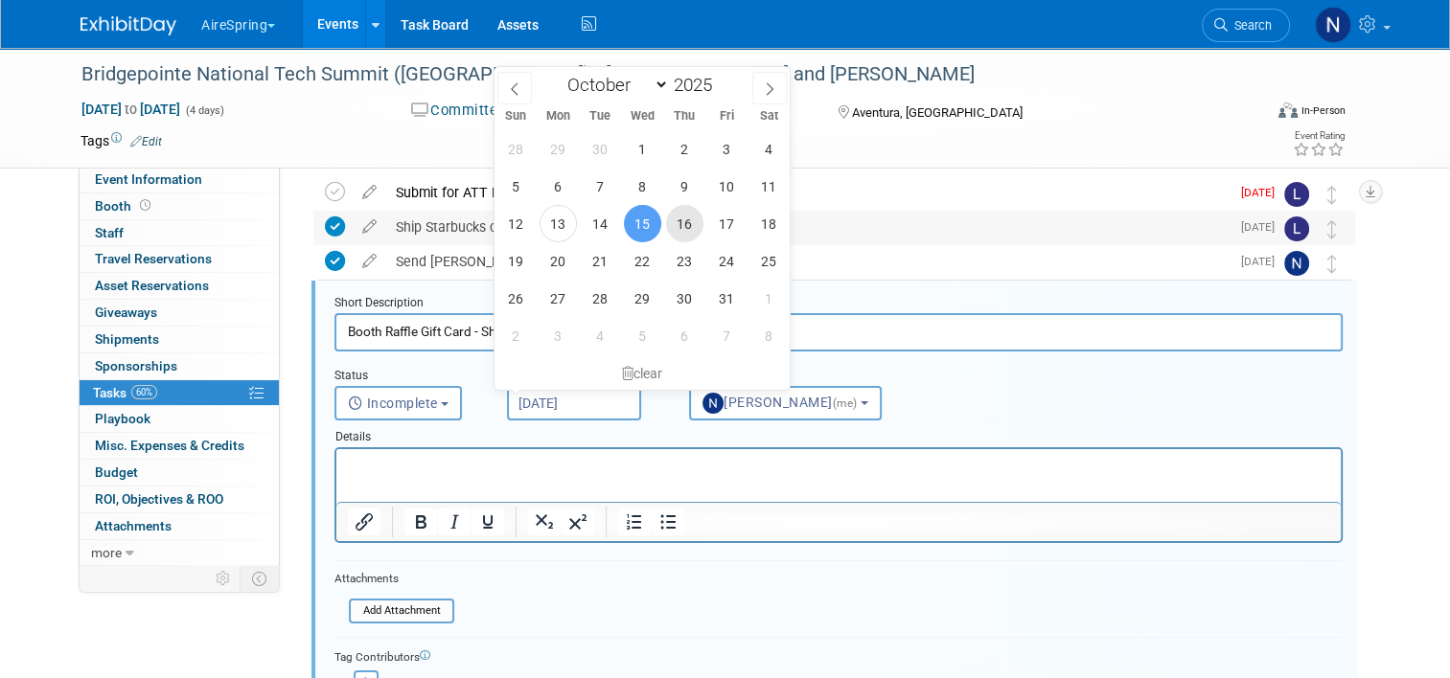
click at [693, 214] on span "16" at bounding box center [684, 223] width 37 height 37
type input "Oct 16, 2025"
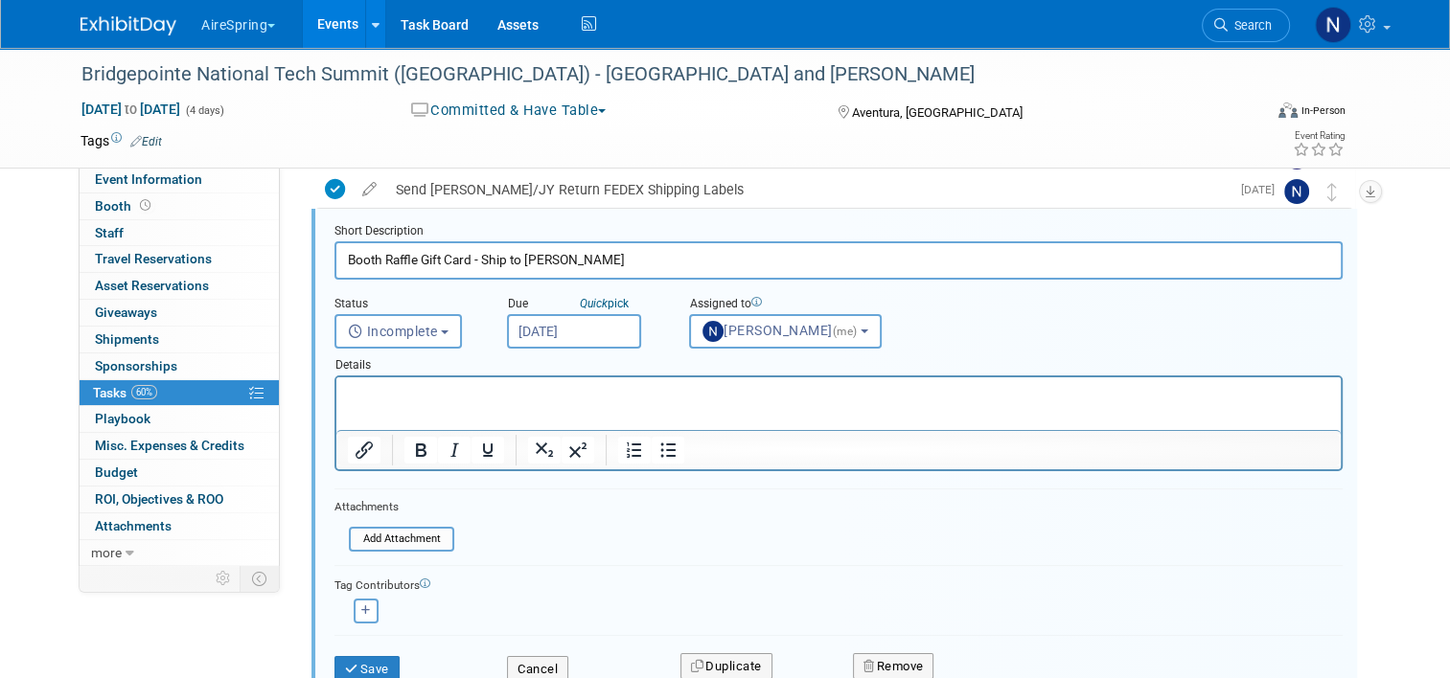
scroll to position [264, 0]
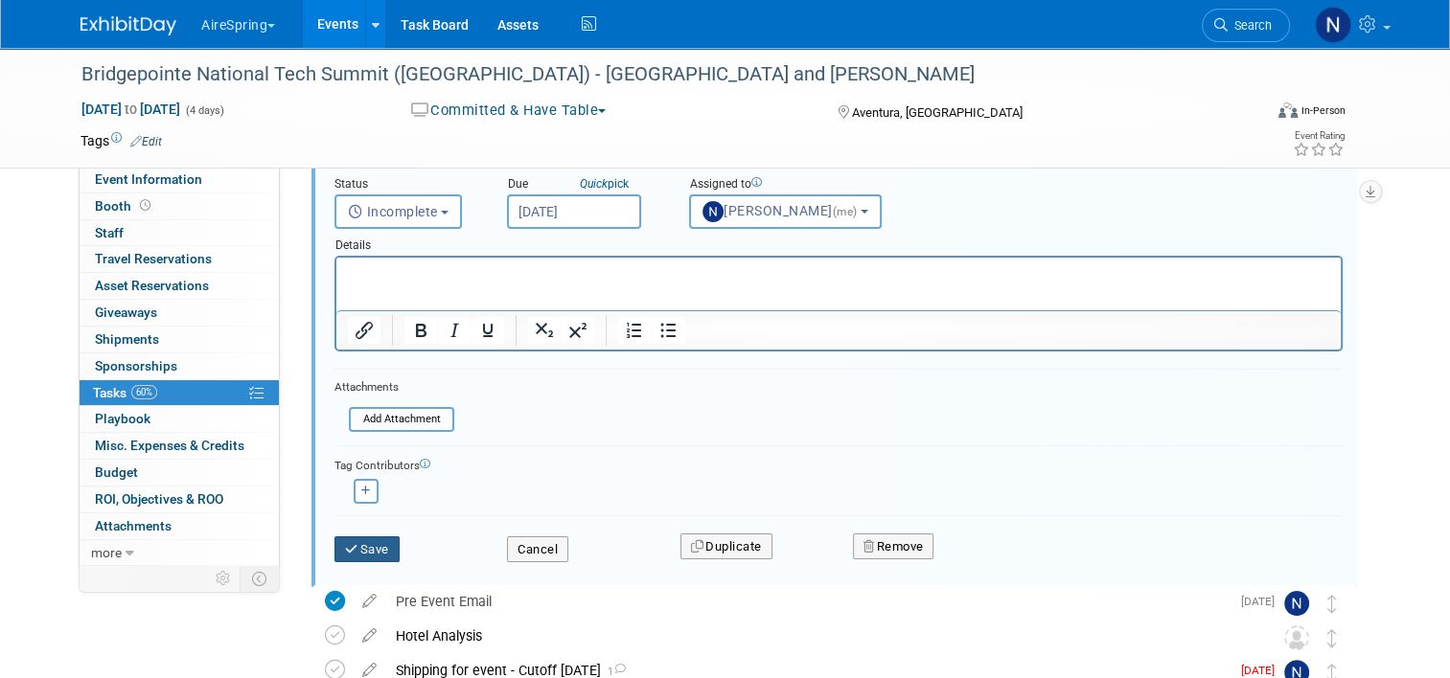
click at [365, 537] on button "Save" at bounding box center [366, 550] width 65 height 27
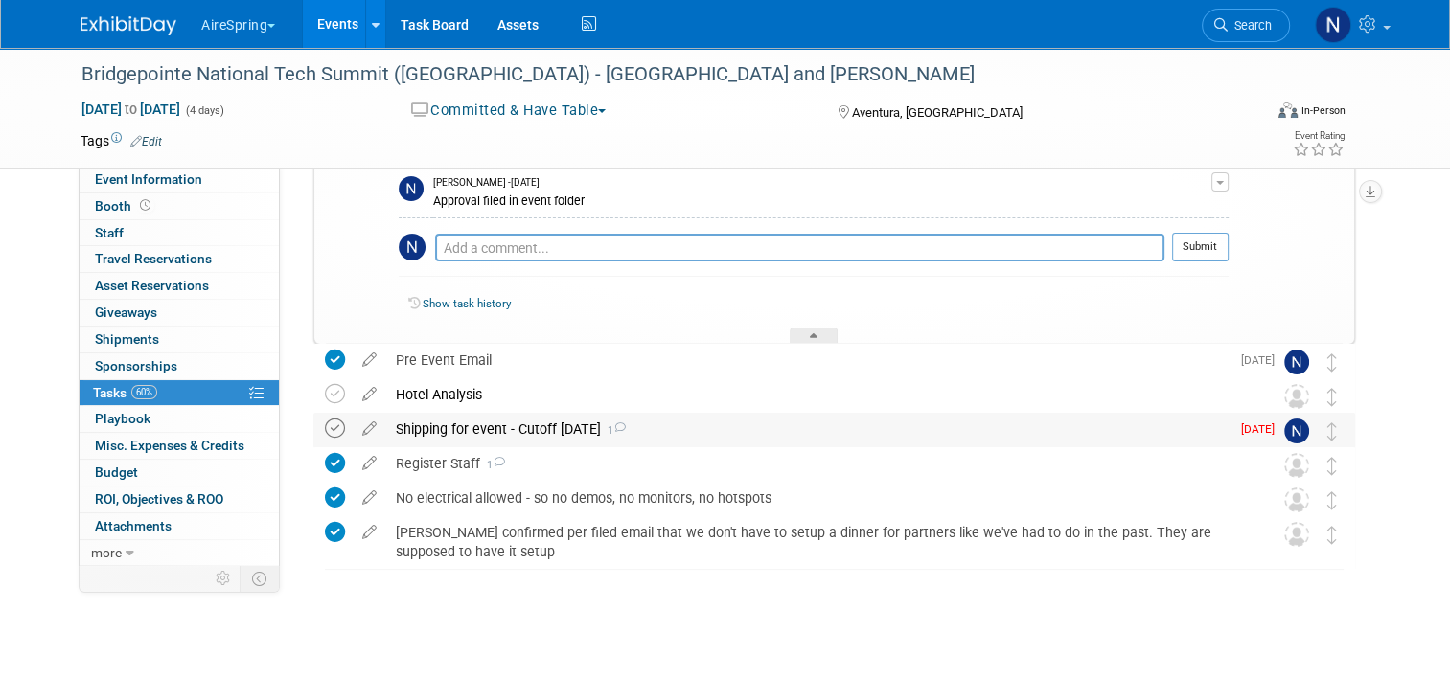
click at [325, 426] on icon at bounding box center [335, 429] width 20 height 20
click at [172, 174] on span "Event Information" at bounding box center [148, 179] width 107 height 15
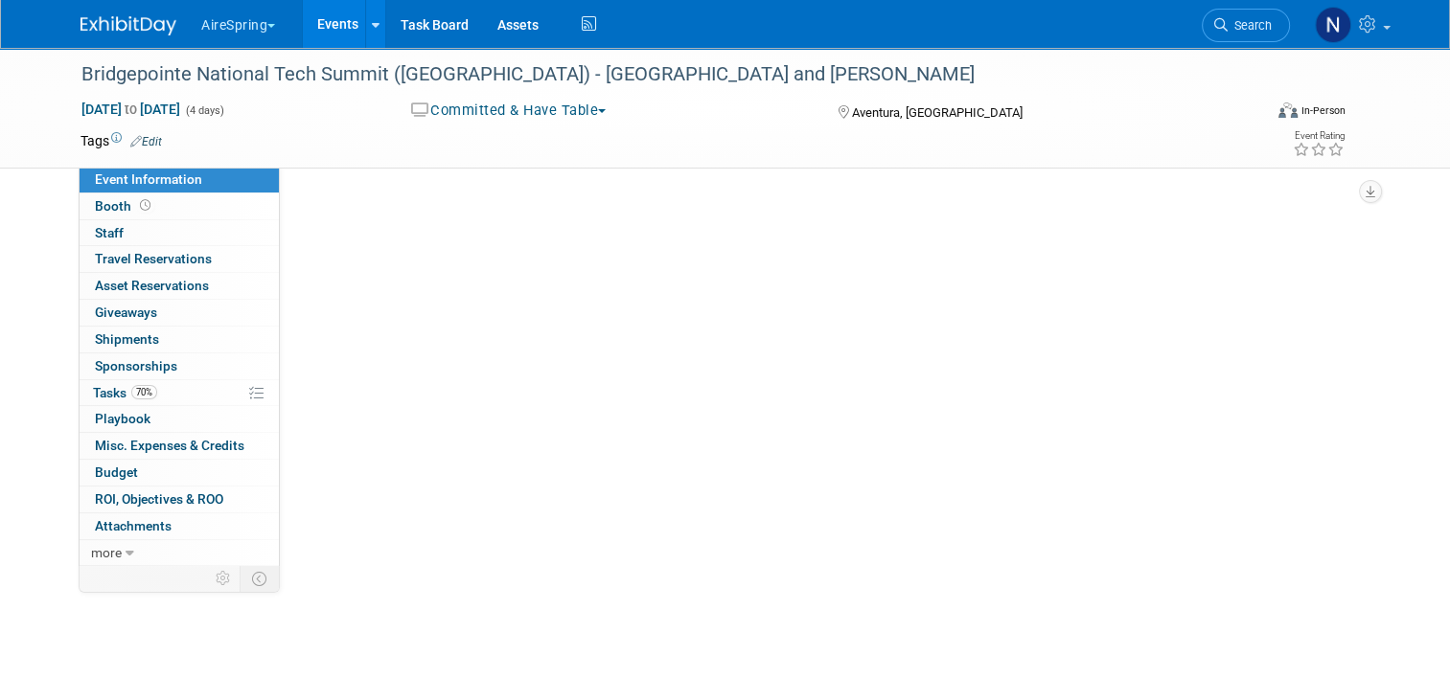
scroll to position [0, 0]
select select "Partner Event"
select select "Marketing"
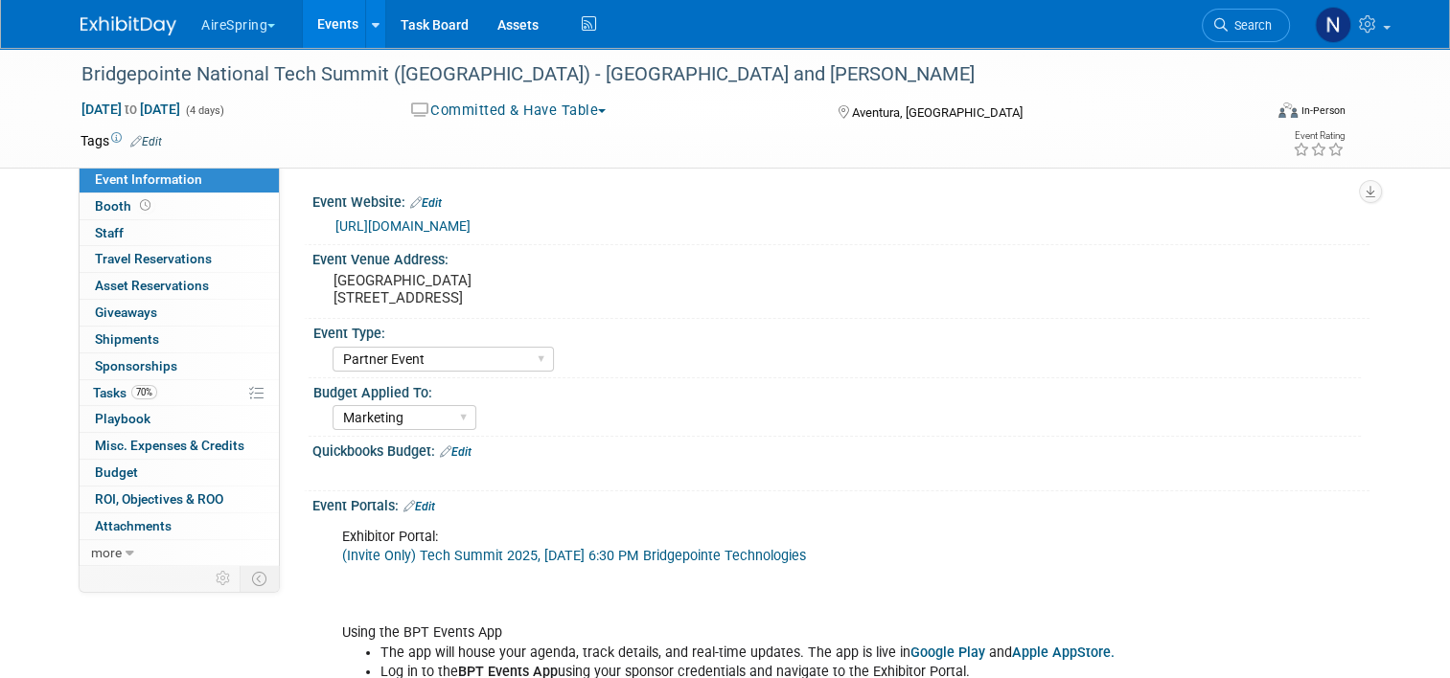
click at [332, 32] on link "Events" at bounding box center [338, 24] width 70 height 48
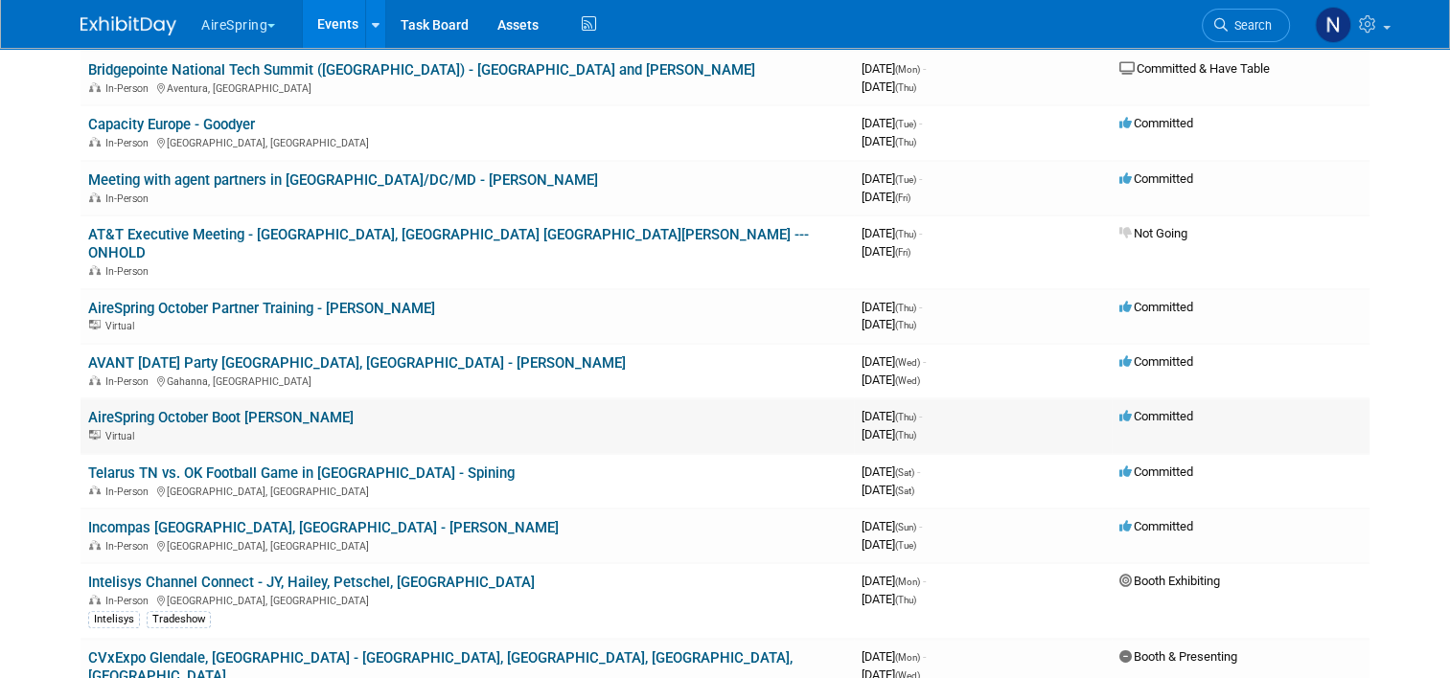
scroll to position [671, 0]
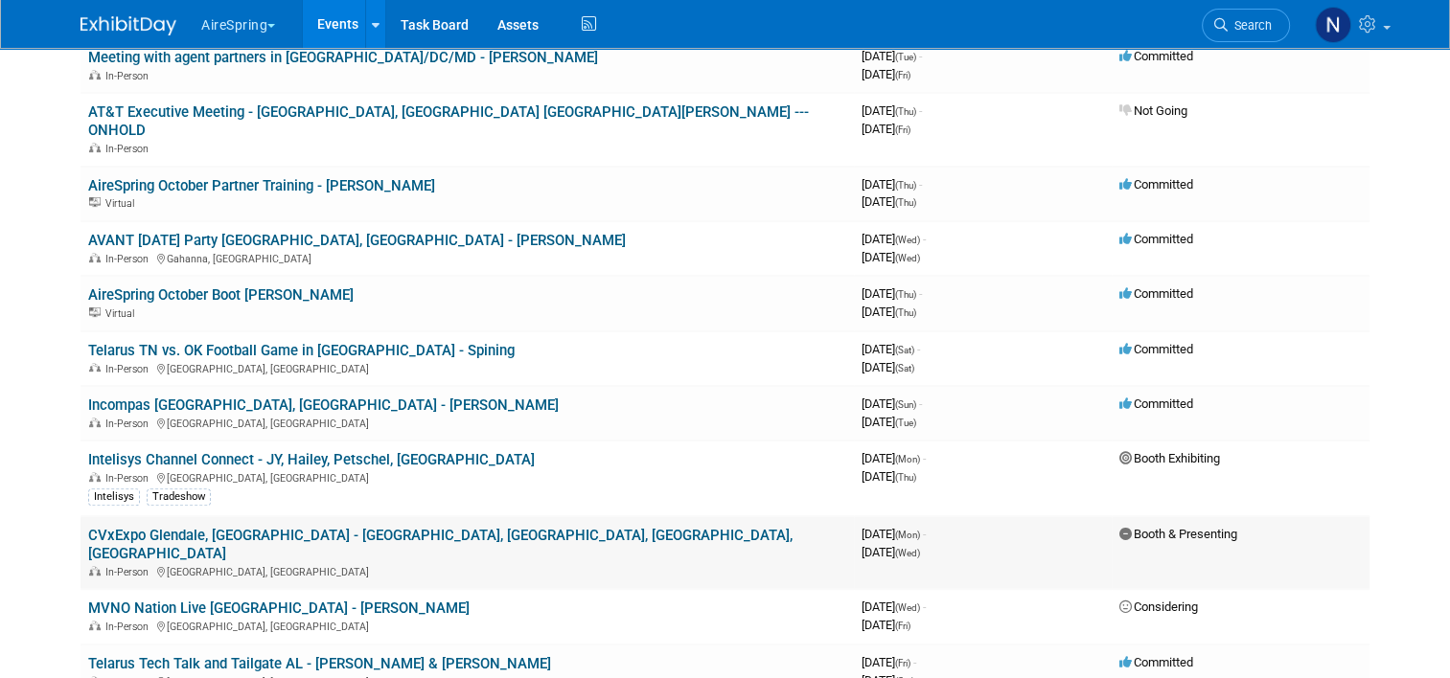
click at [350, 527] on link "CVxExpo Glendale, [GEOGRAPHIC_DATA] - [GEOGRAPHIC_DATA], [GEOGRAPHIC_DATA], [GE…" at bounding box center [440, 544] width 704 height 35
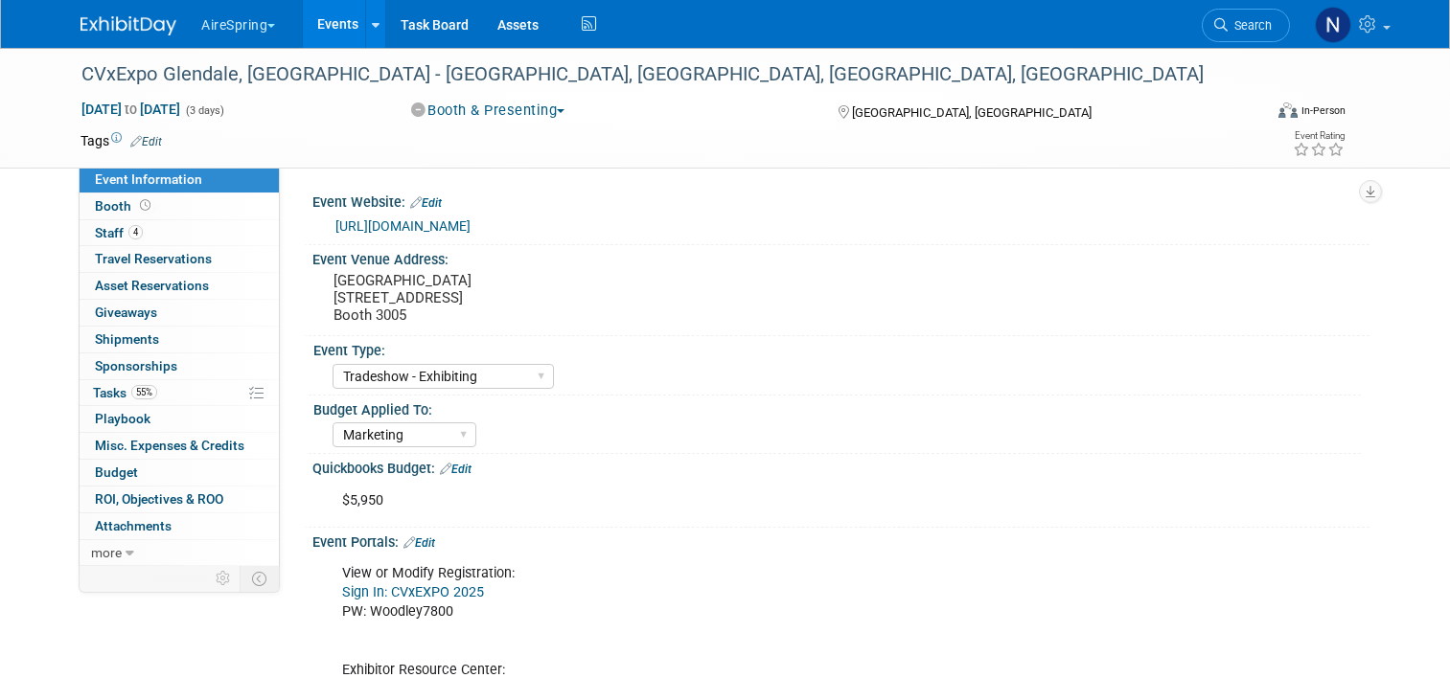
select select "Tradeshow - Exhibiting"
select select "Marketing"
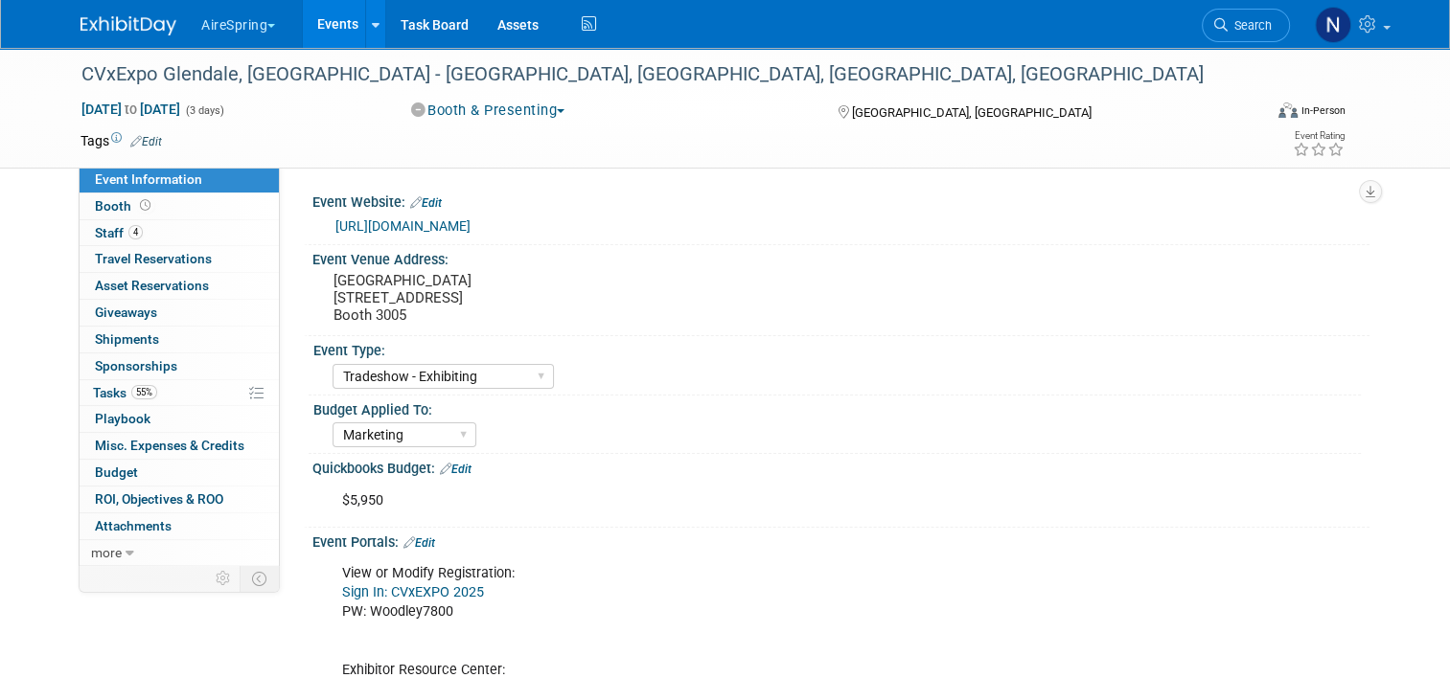
scroll to position [192, 0]
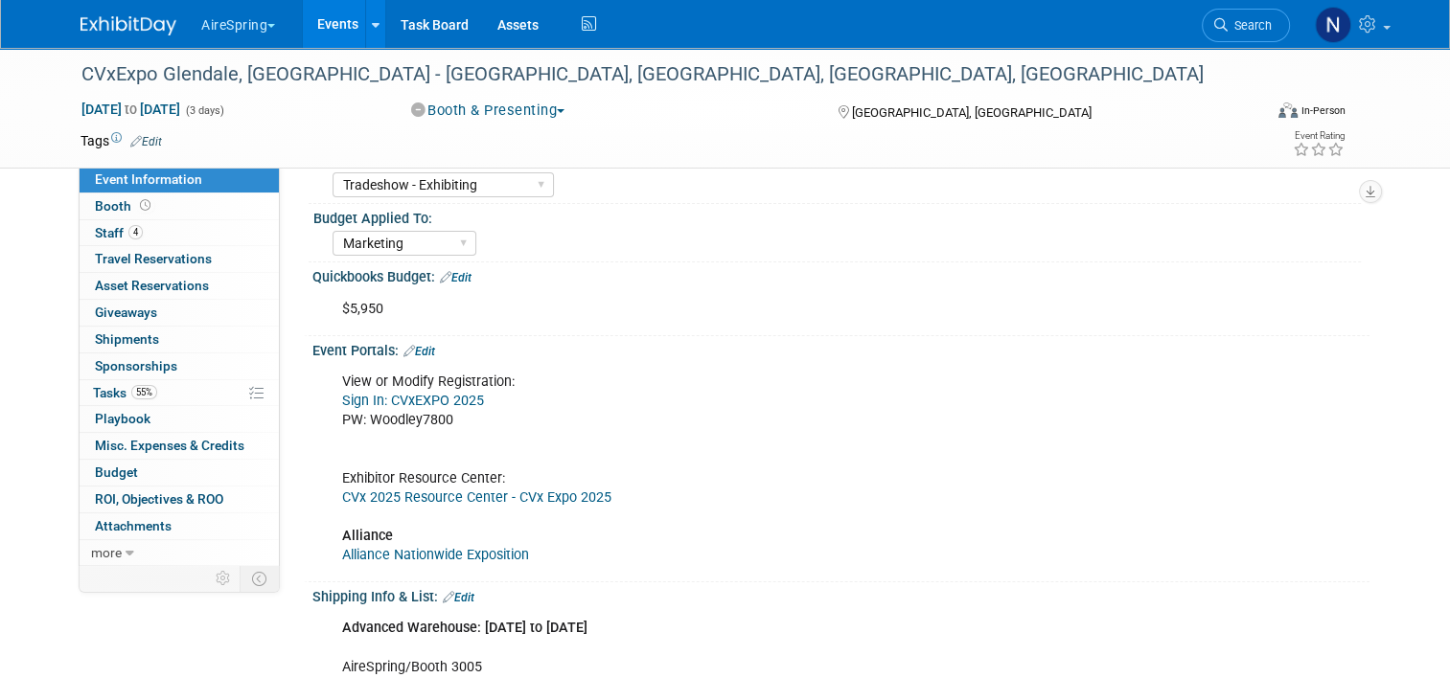
click at [417, 346] on link "Edit" at bounding box center [419, 351] width 32 height 13
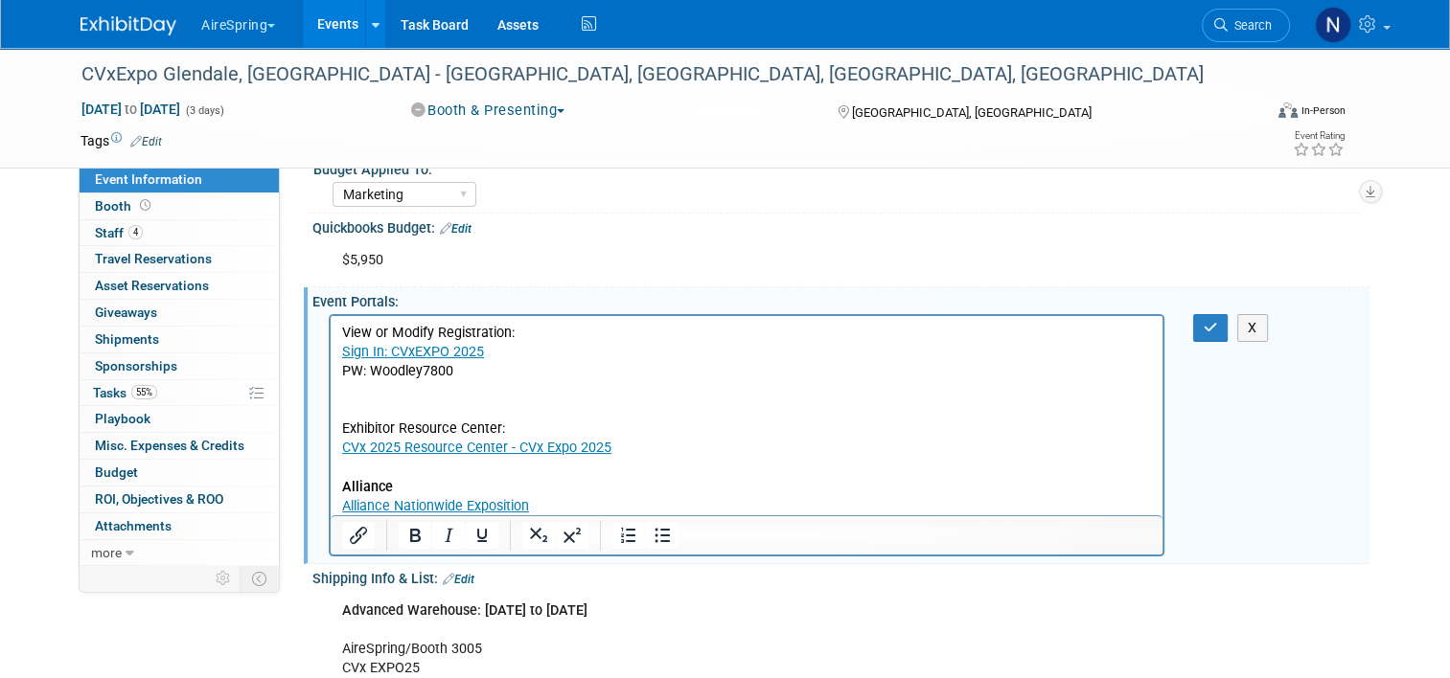
scroll to position [287, 0]
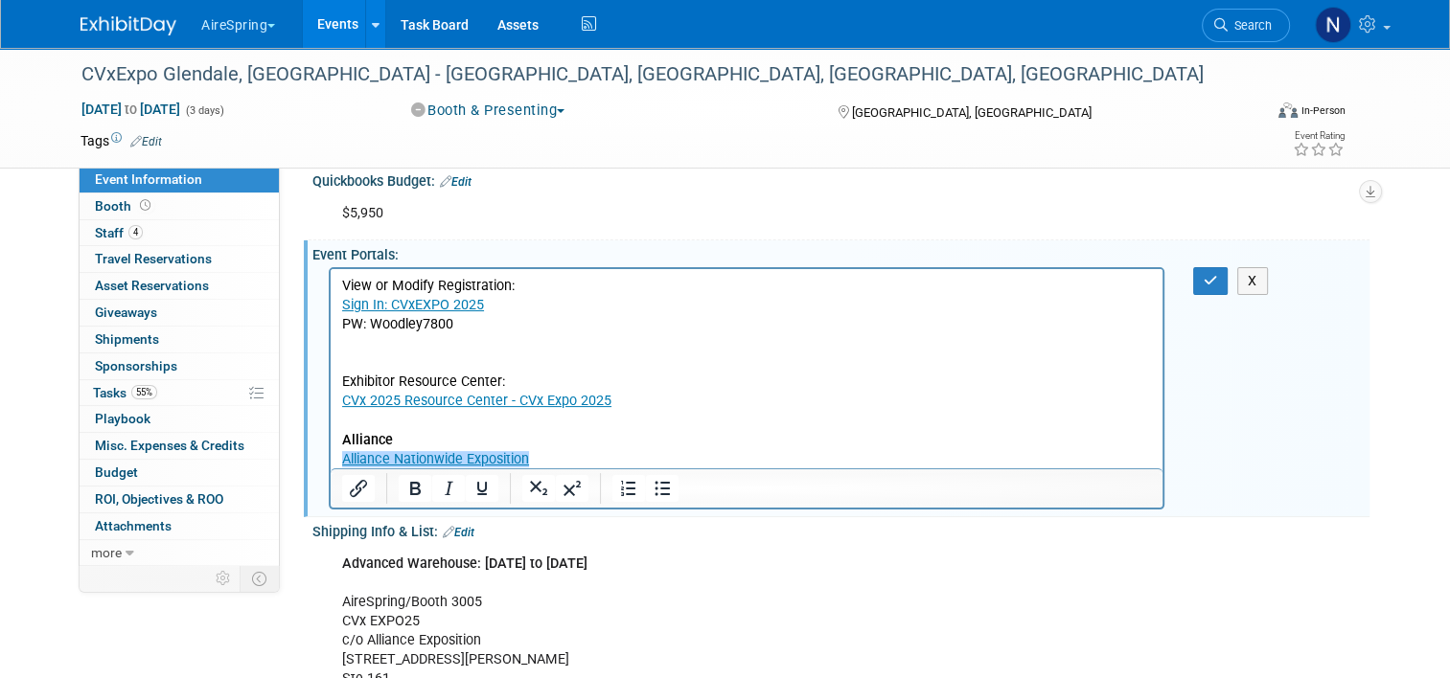
click at [597, 451] on p "View or Modify Registration: Sign In: CVxEXPO 2025 PW: Woodley7800 Exhibitor Re…" at bounding box center [747, 373] width 810 height 193
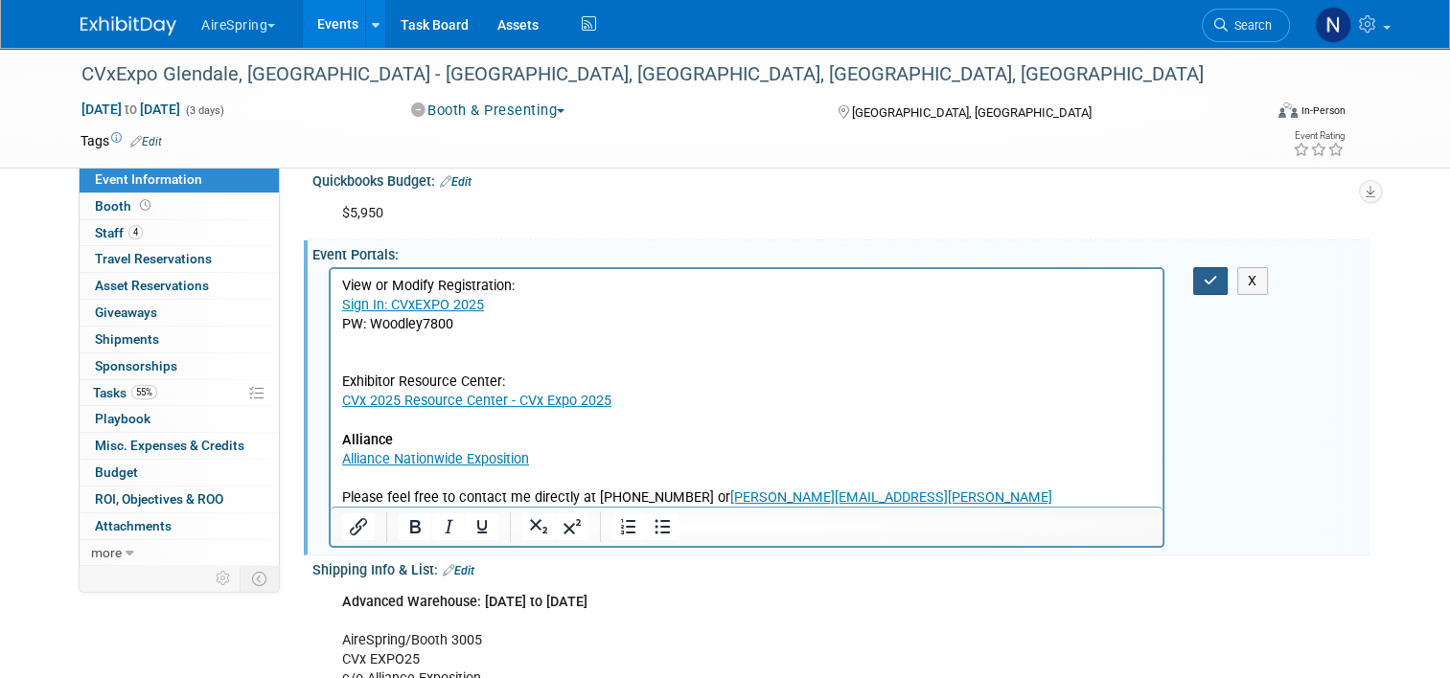
click at [1218, 280] on icon "button" at bounding box center [1210, 280] width 14 height 13
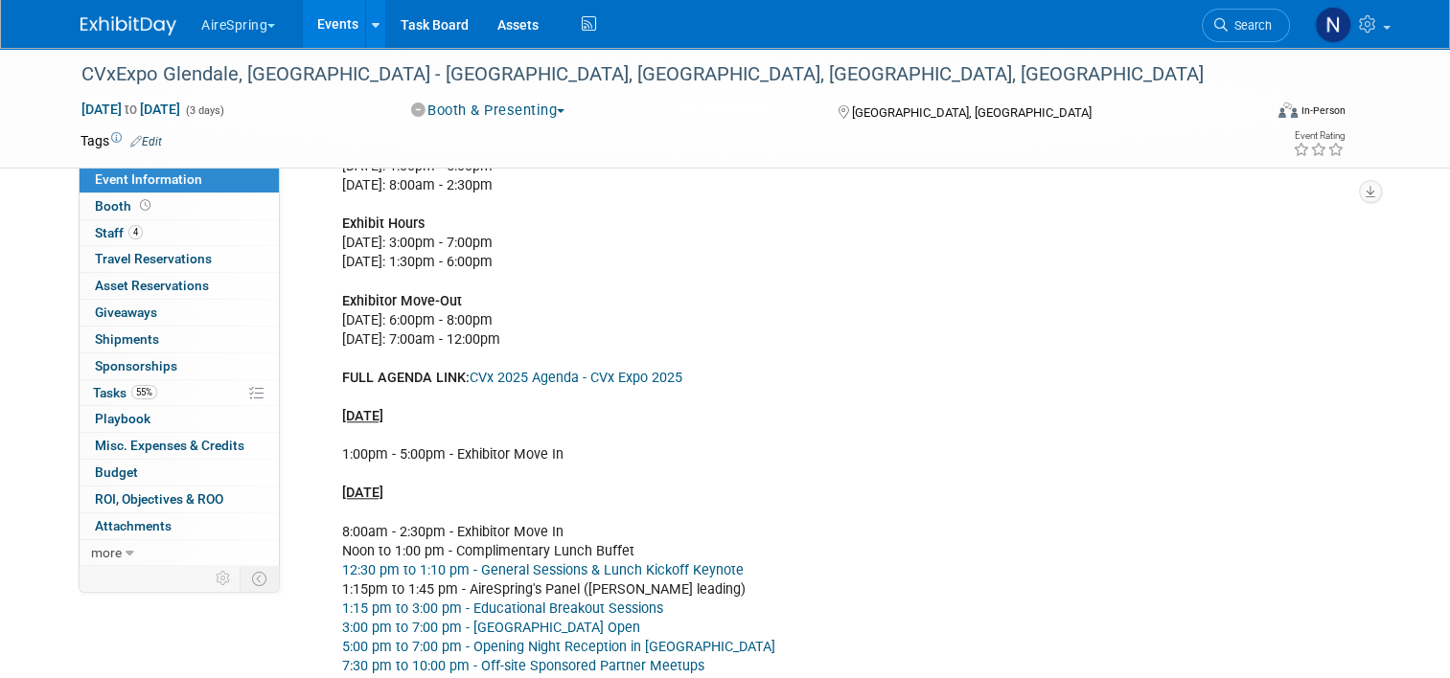
scroll to position [1821, 0]
